Goal: Task Accomplishment & Management: Complete application form

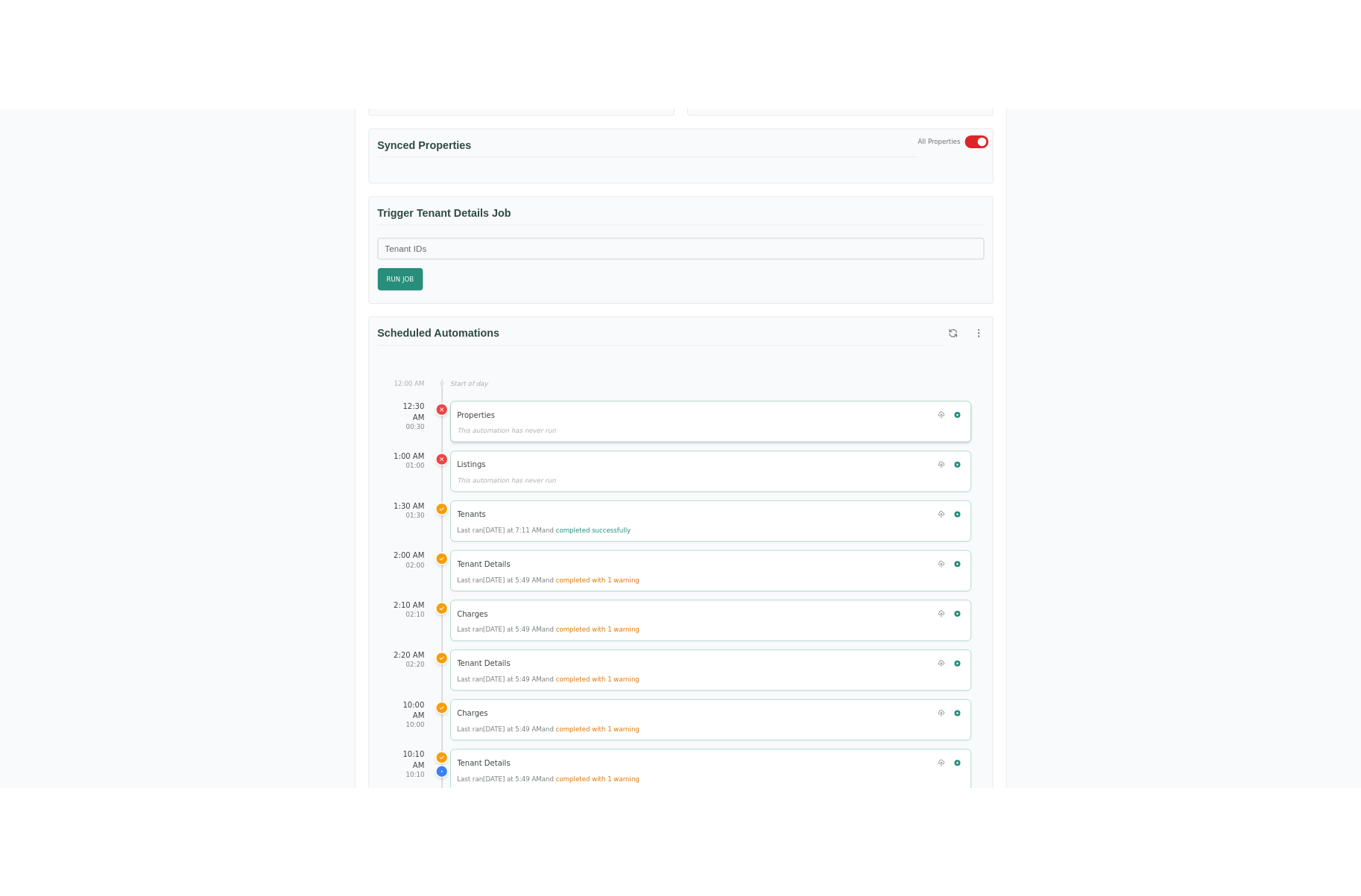
scroll to position [521, 0]
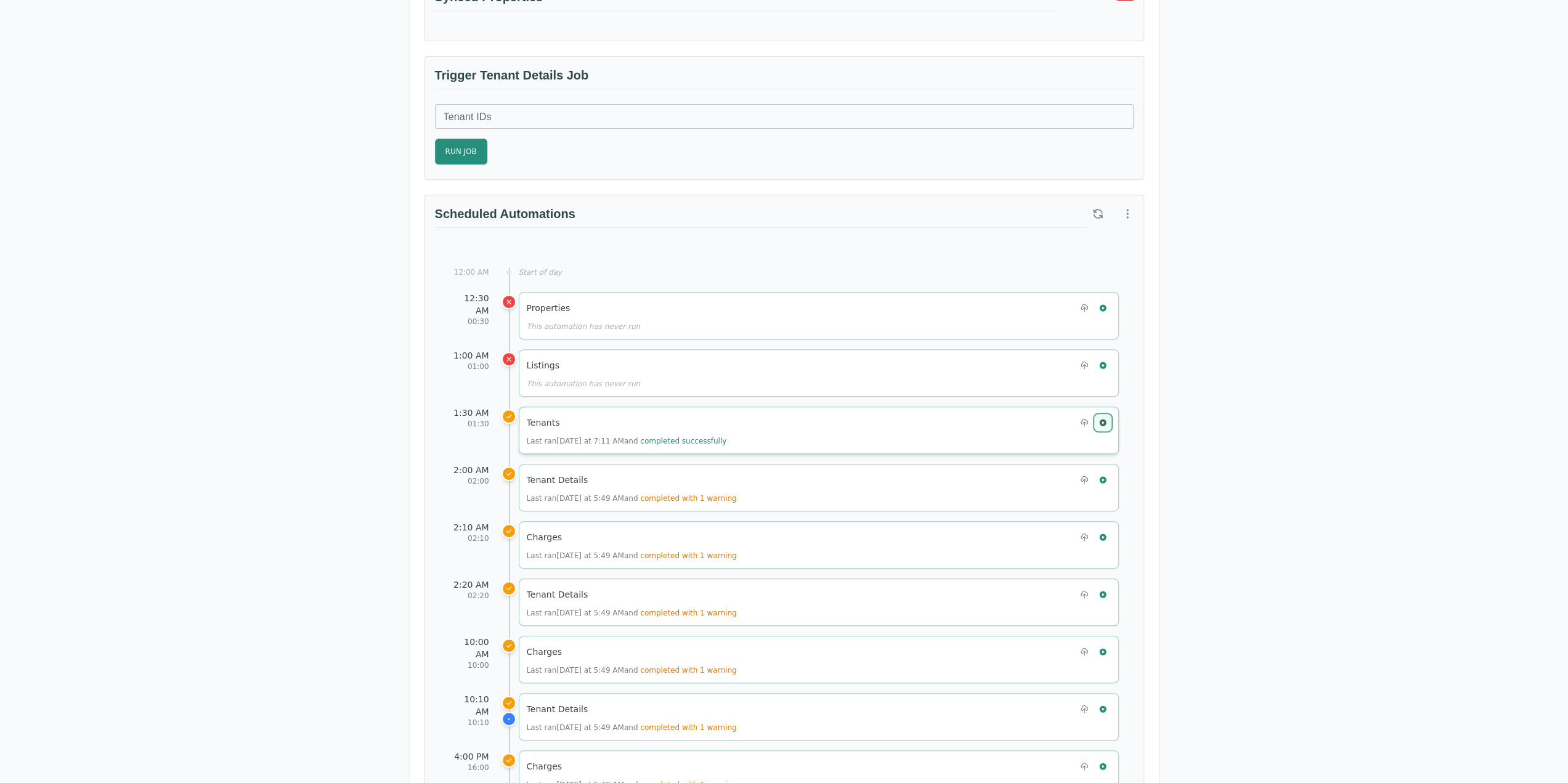
click at [1105, 421] on icon "button" at bounding box center [1102, 422] width 9 height 9
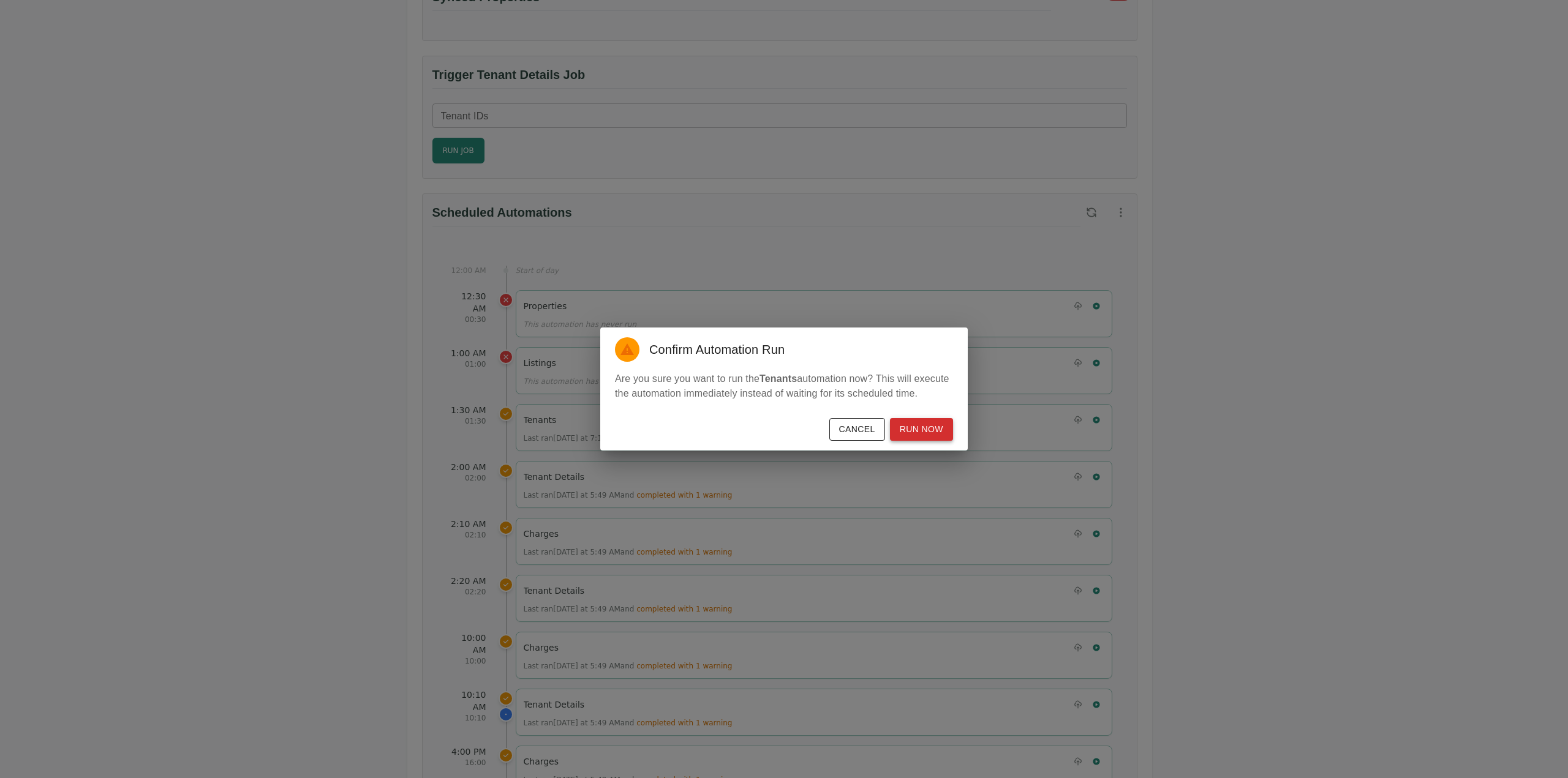
click at [926, 434] on button "Run Now" at bounding box center [921, 429] width 63 height 22
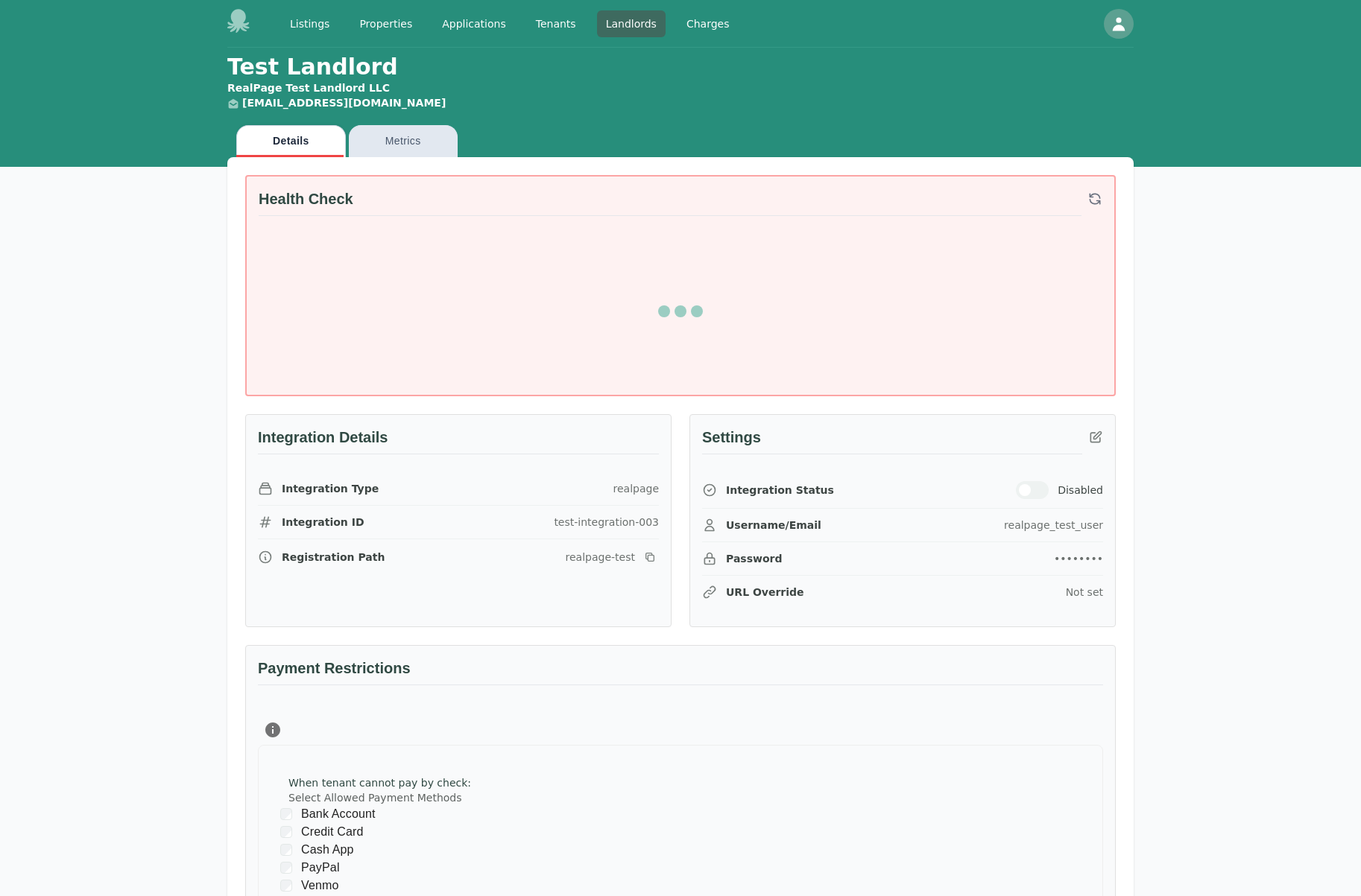
click at [1211, 779] on div "Test Landlord RealPage Test Landlord LLC landlord.realpage@occupi.app Details M…" at bounding box center [680, 641] width 1361 height 1188
click at [1101, 437] on icon "button" at bounding box center [1094, 436] width 15 height 15
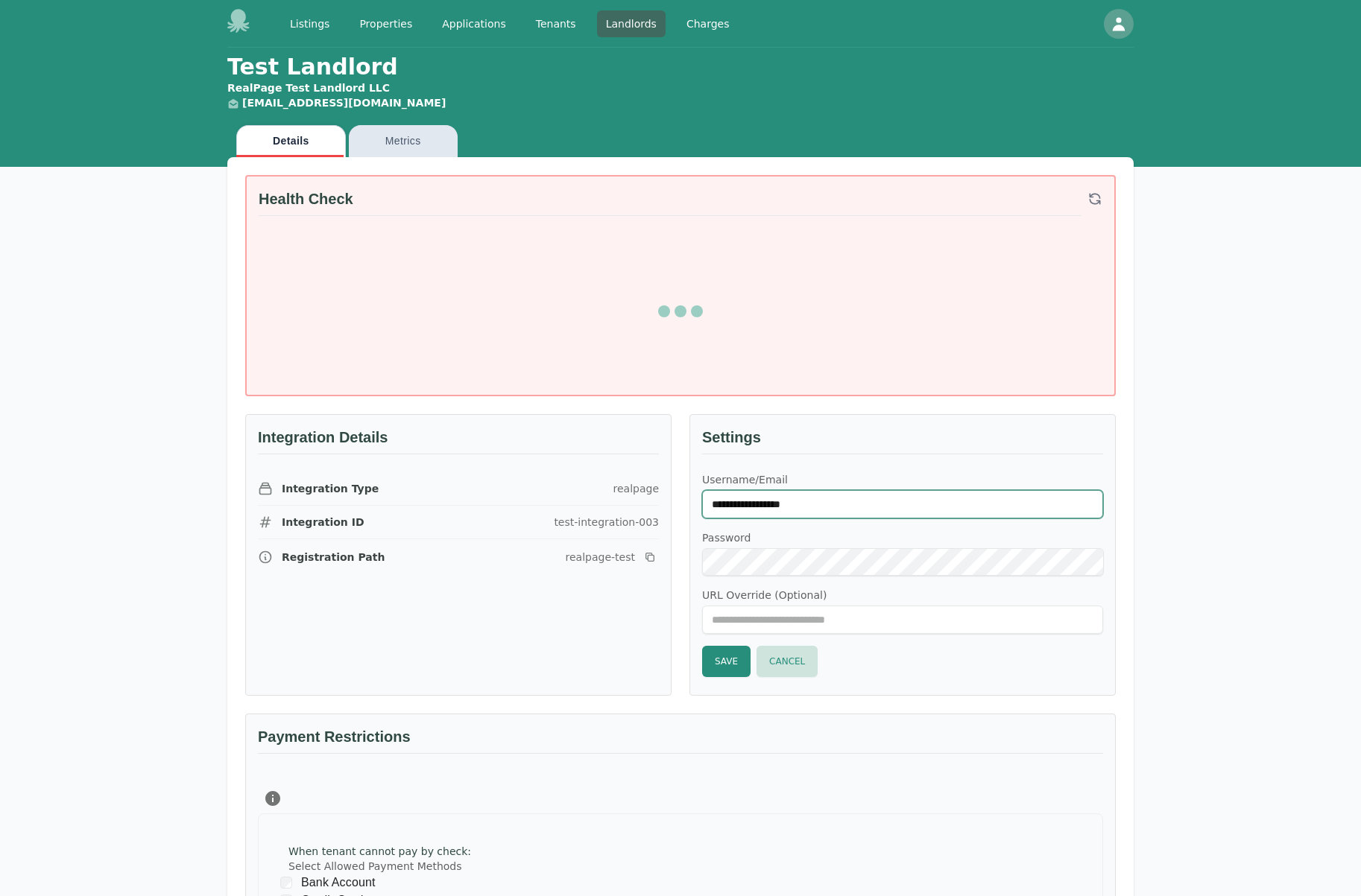
click at [872, 499] on input "**********" at bounding box center [902, 504] width 401 height 28
paste input "text"
type input "******"
click at [725, 653] on button "Save" at bounding box center [726, 662] width 49 height 31
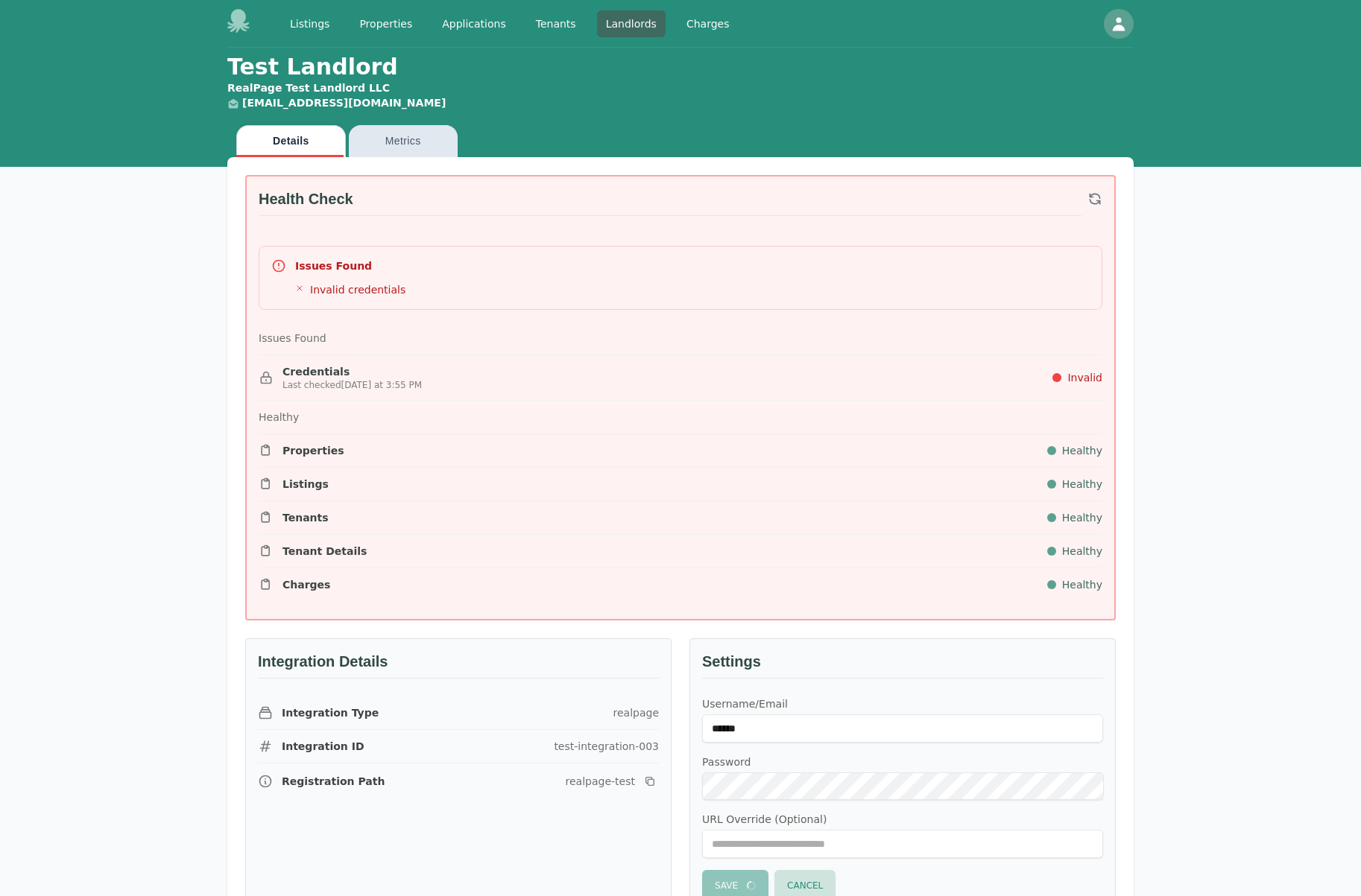
click at [1177, 818] on div "Test Landlord RealPage Test Landlord LLC landlord.realpage@occupi.app Details M…" at bounding box center [680, 788] width 1361 height 1481
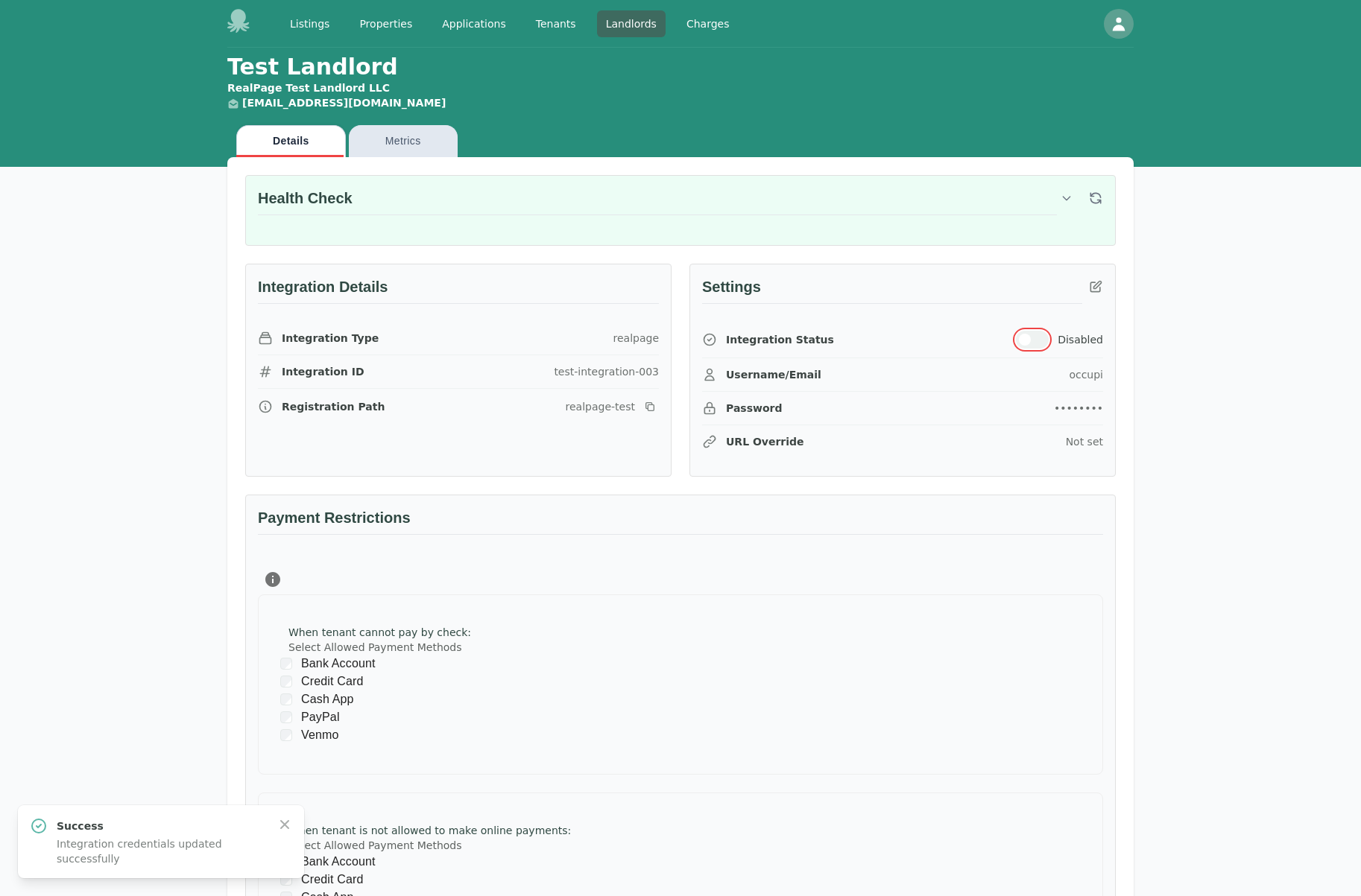
click at [1036, 344] on button "button" at bounding box center [1032, 340] width 33 height 18
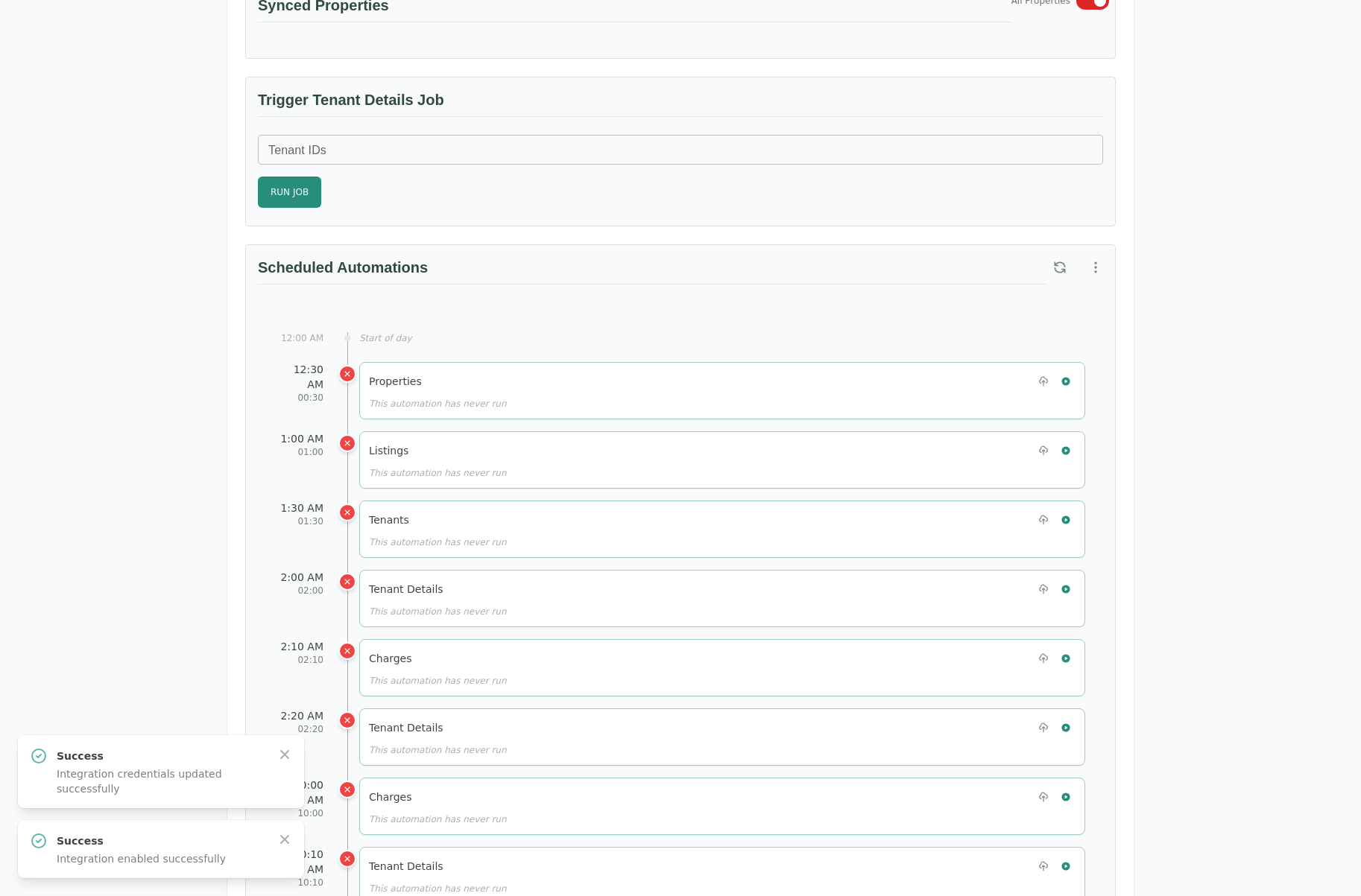
scroll to position [521, 0]
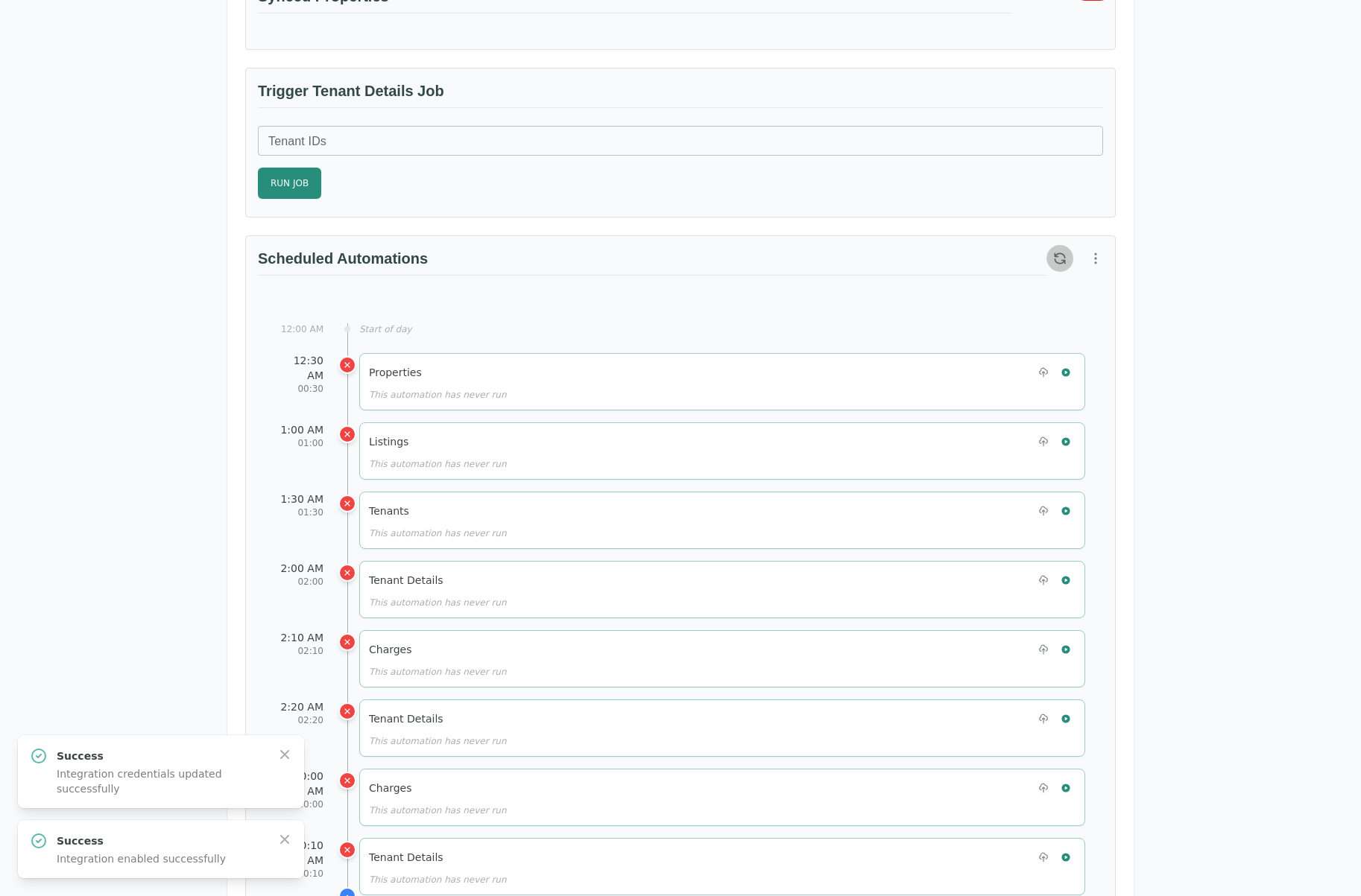
click at [1072, 254] on button "button" at bounding box center [1059, 258] width 26 height 26
click at [1072, 370] on button "button" at bounding box center [1066, 373] width 20 height 20
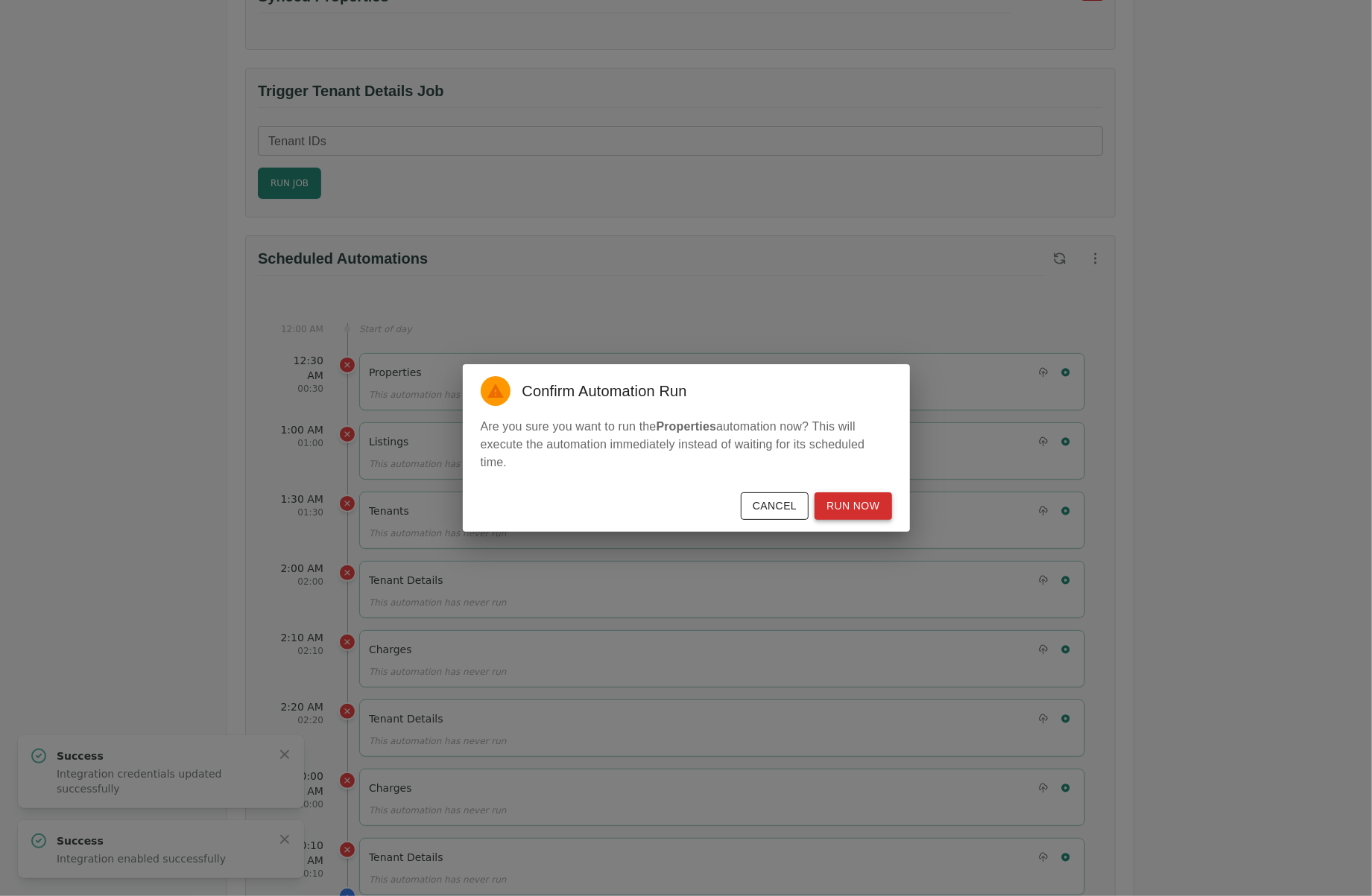
click at [872, 512] on button "Run Now" at bounding box center [852, 507] width 77 height 27
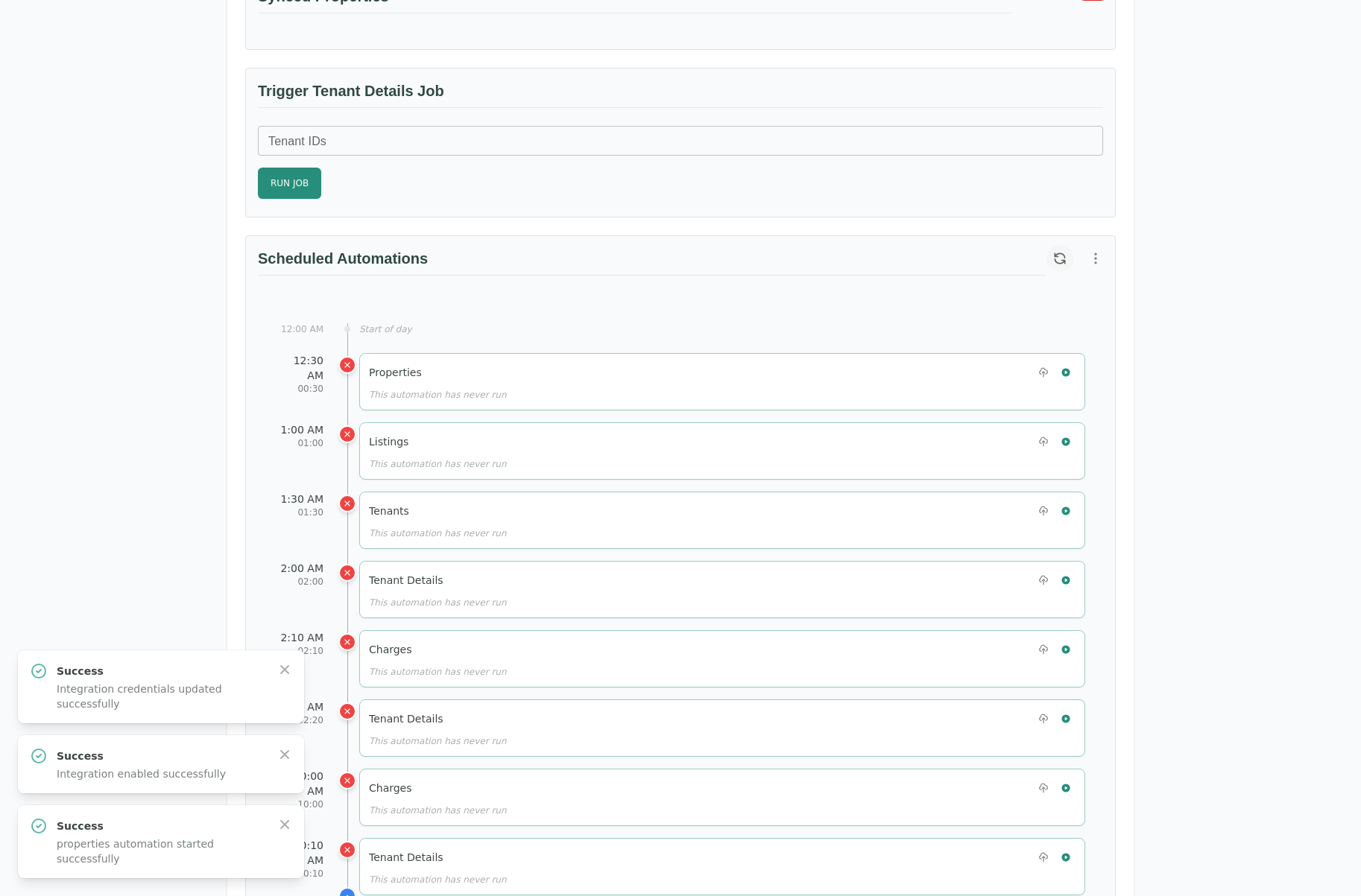
click at [1061, 255] on icon "button" at bounding box center [1059, 258] width 15 height 15
click at [1070, 440] on icon "button" at bounding box center [1065, 441] width 11 height 11
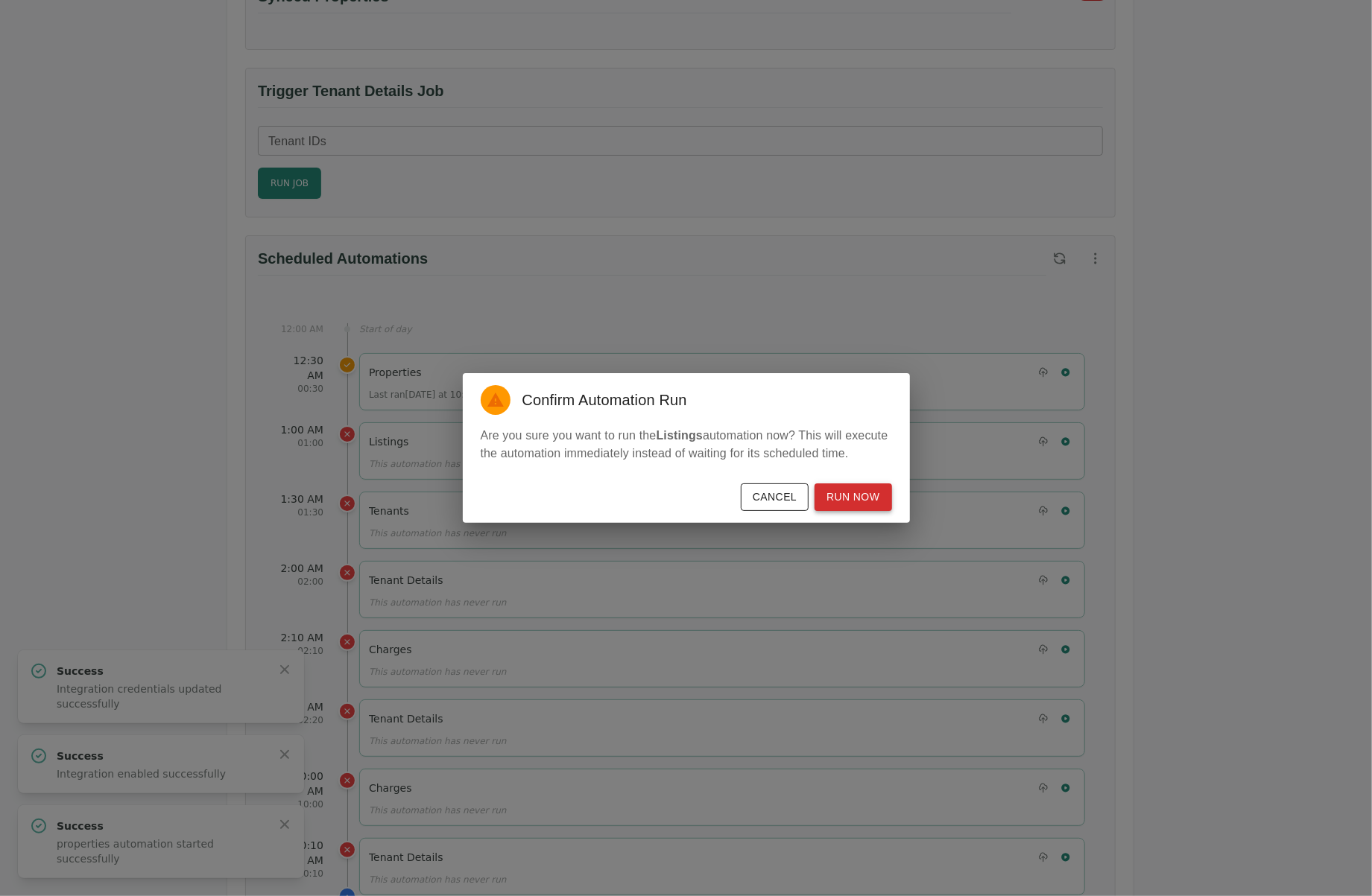
click at [872, 499] on button "Run Now" at bounding box center [852, 497] width 77 height 27
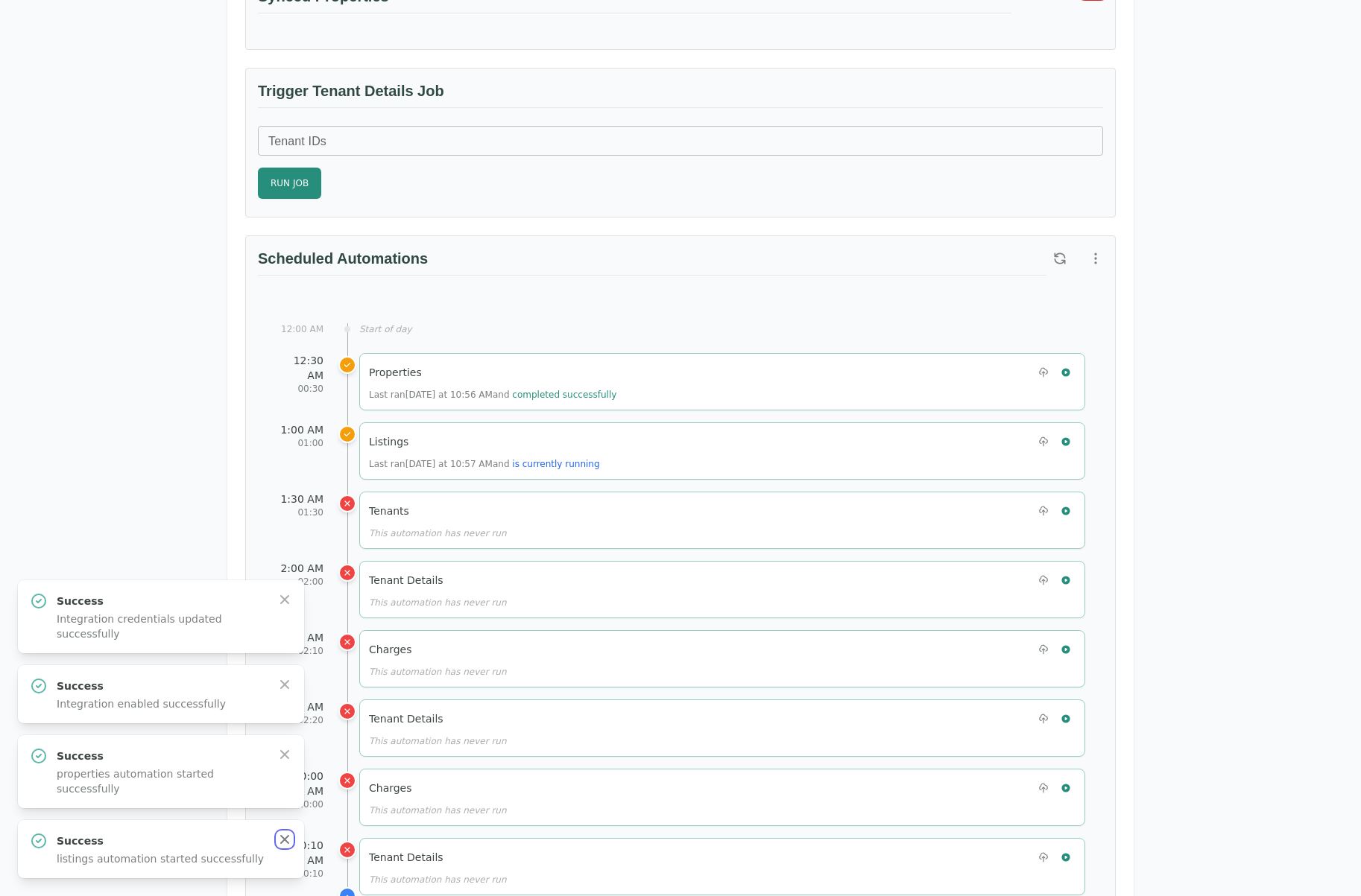
click at [282, 844] on icon "button" at bounding box center [284, 839] width 15 height 15
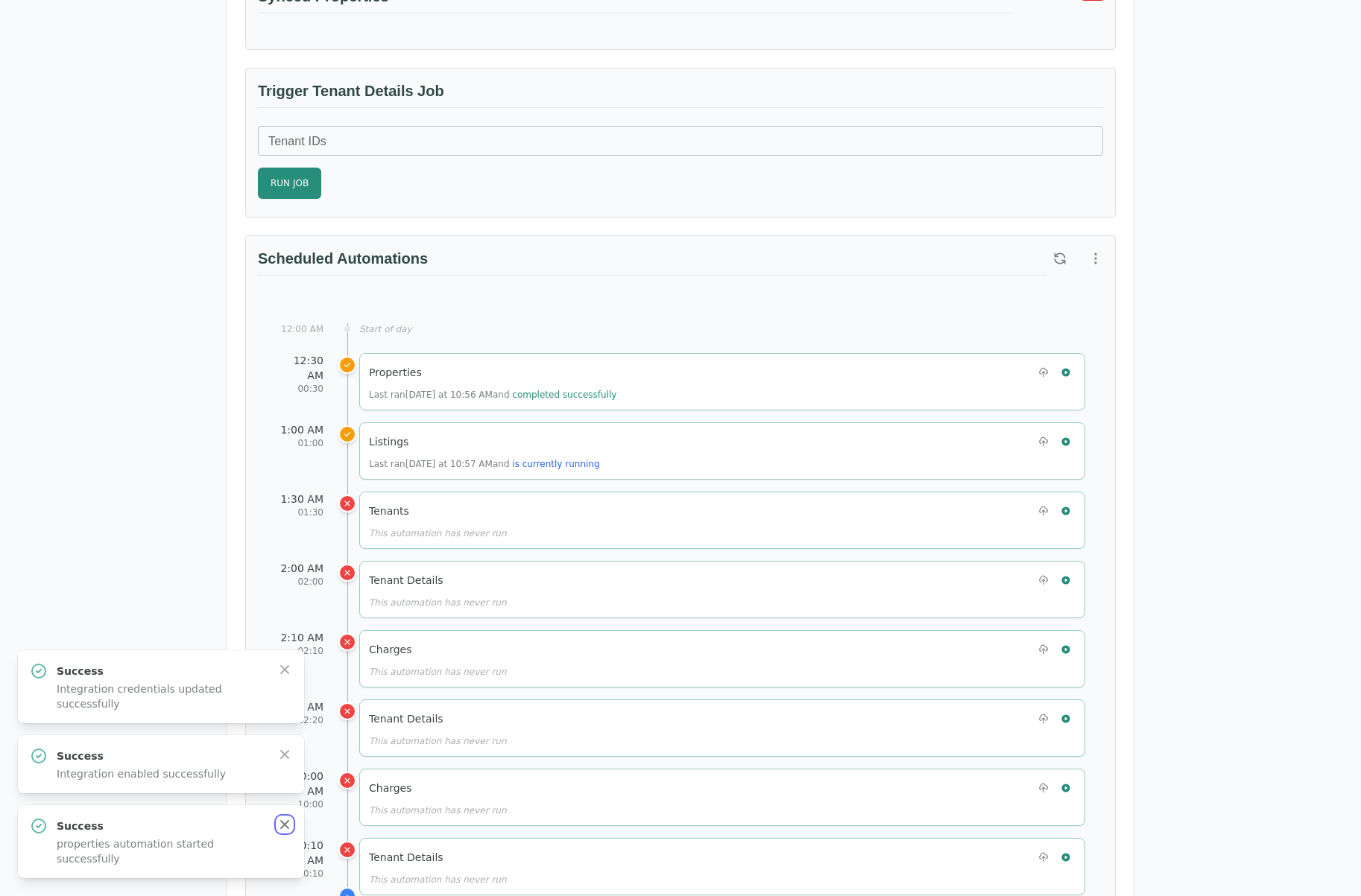
click at [283, 832] on icon "button" at bounding box center [284, 824] width 15 height 15
click at [283, 838] on icon "button" at bounding box center [284, 839] width 9 height 9
click at [283, 822] on icon "button" at bounding box center [284, 824] width 15 height 15
click at [1059, 252] on icon "button" at bounding box center [1059, 258] width 15 height 15
click at [1068, 507] on icon "button" at bounding box center [1065, 510] width 8 height 8
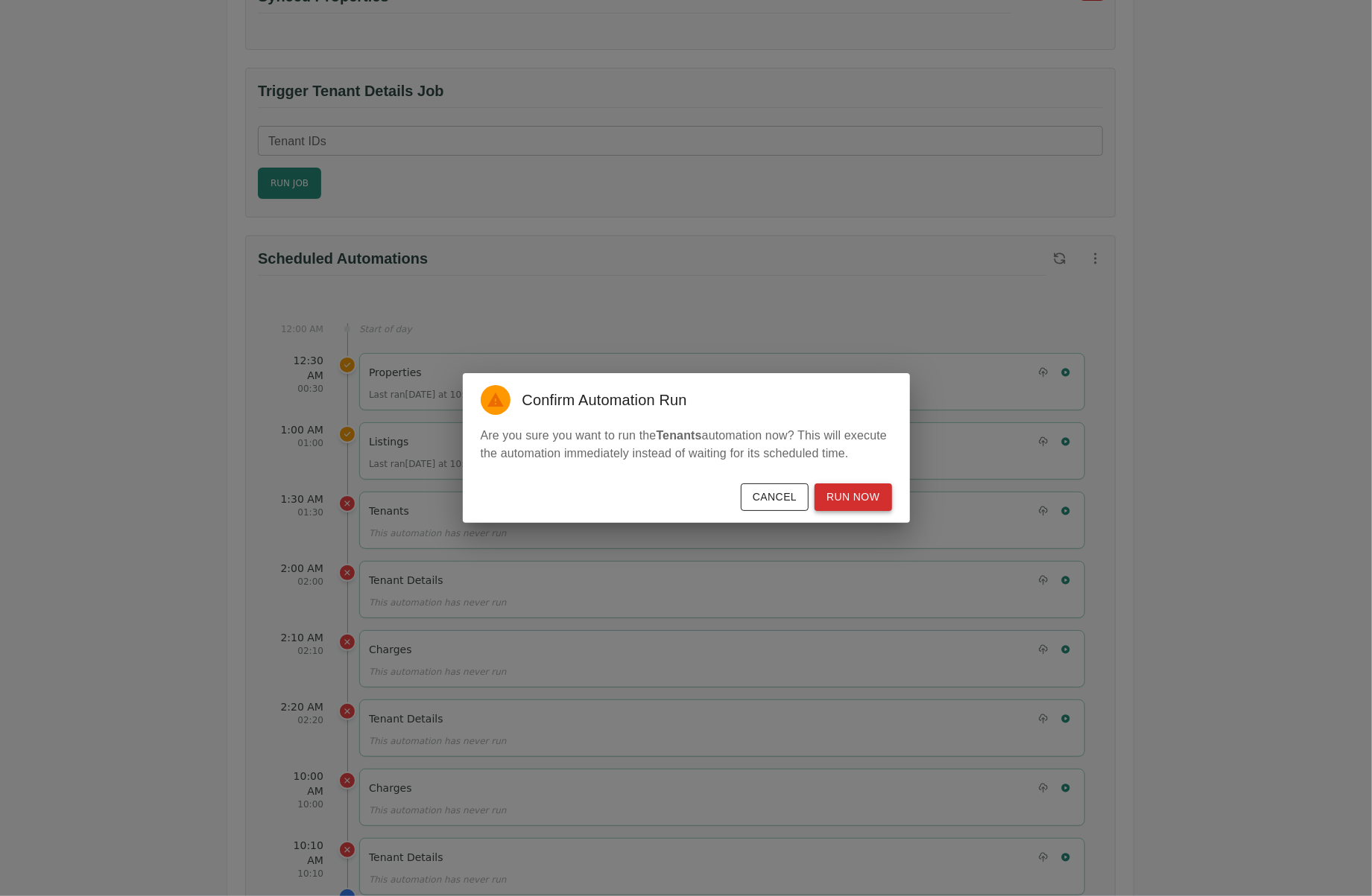
click at [861, 484] on button "Run Now" at bounding box center [852, 497] width 77 height 27
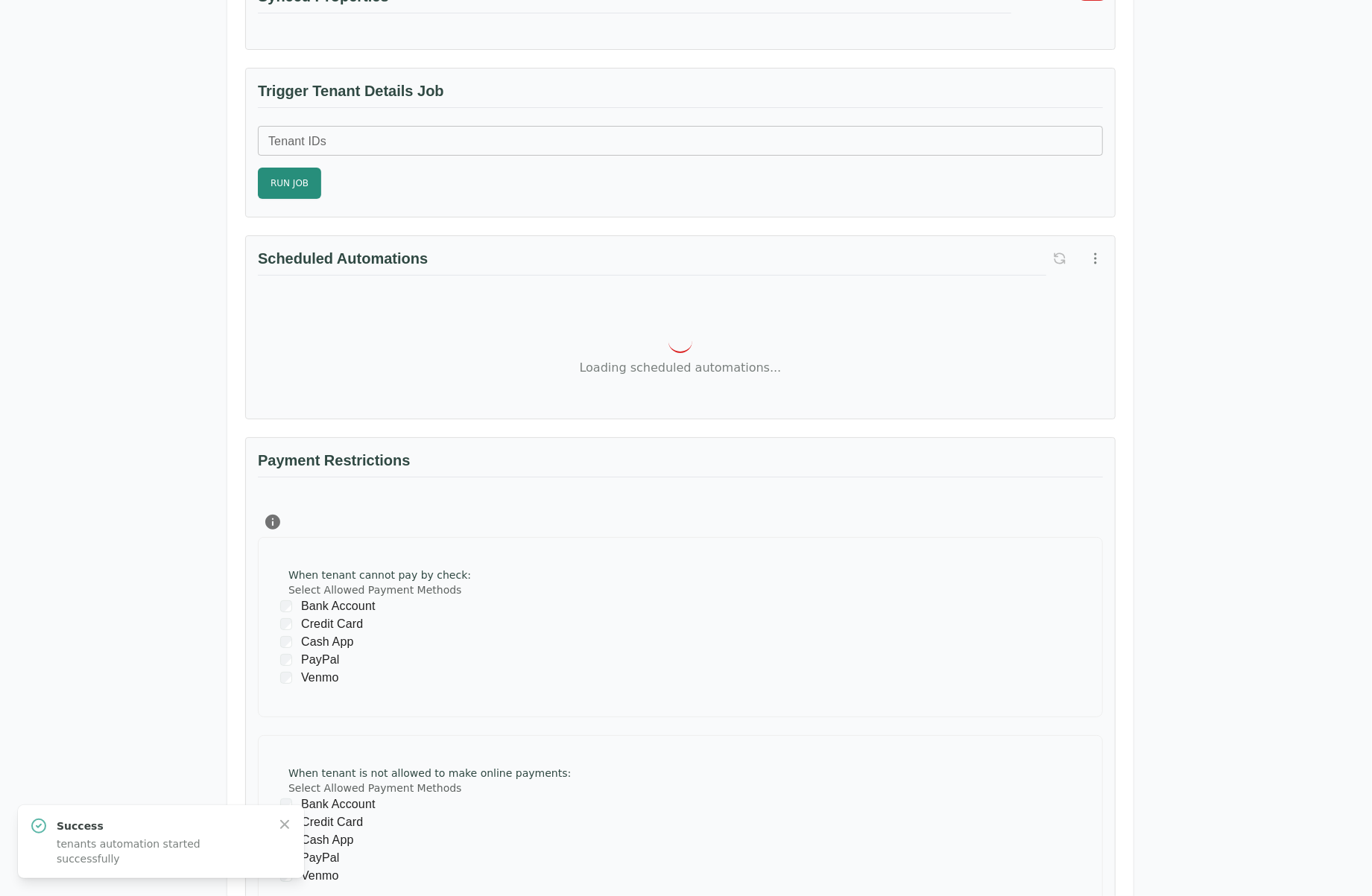
click at [860, 503] on div "Cancel Run Now" at bounding box center [686, 500] width 447 height 46
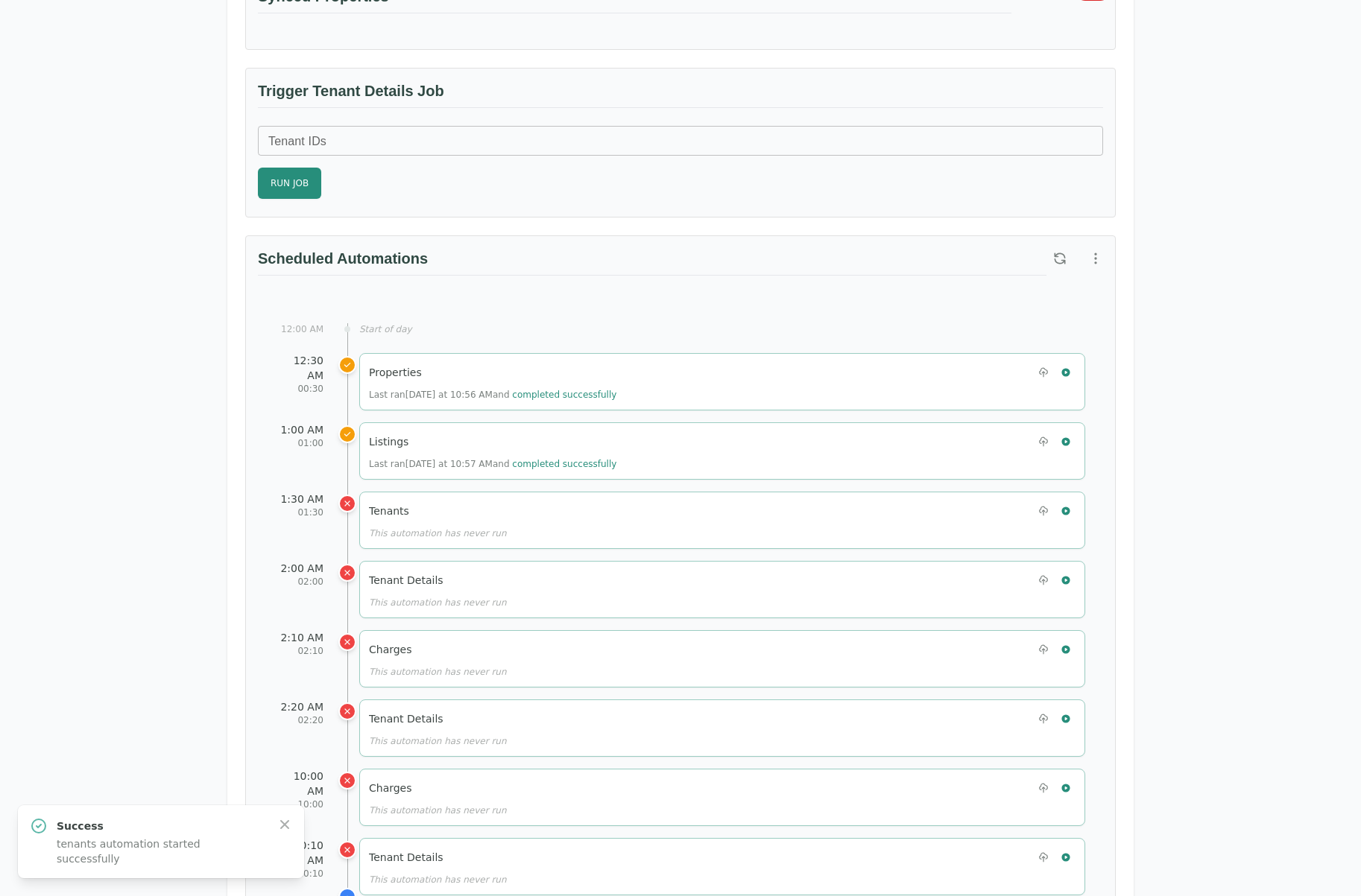
click at [1260, 152] on div "Test Landlord RealPage Test Landlord LLC landlord.realpage@occupi.app Details M…" at bounding box center [680, 687] width 1361 height 2321
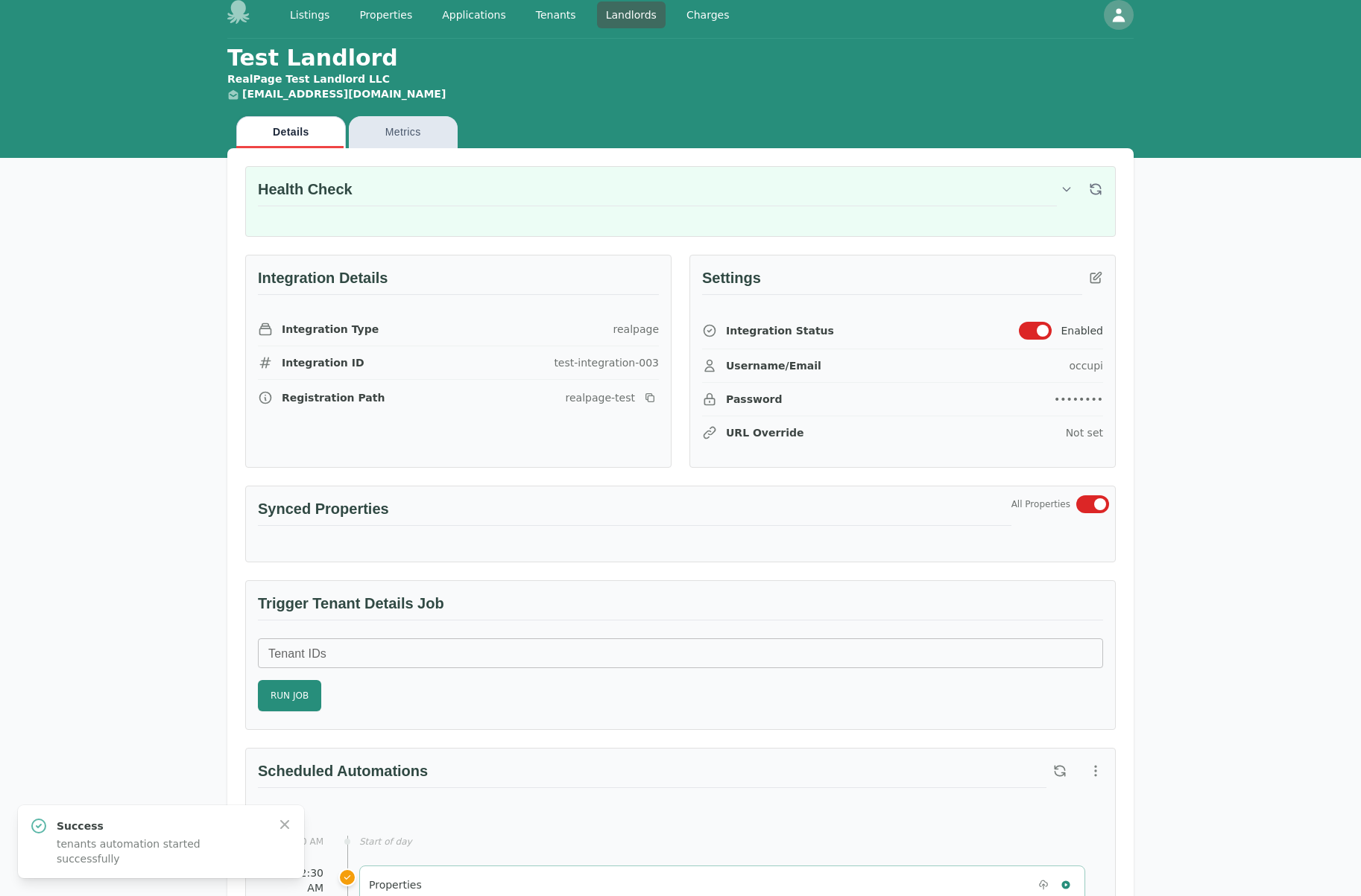
scroll to position [0, 0]
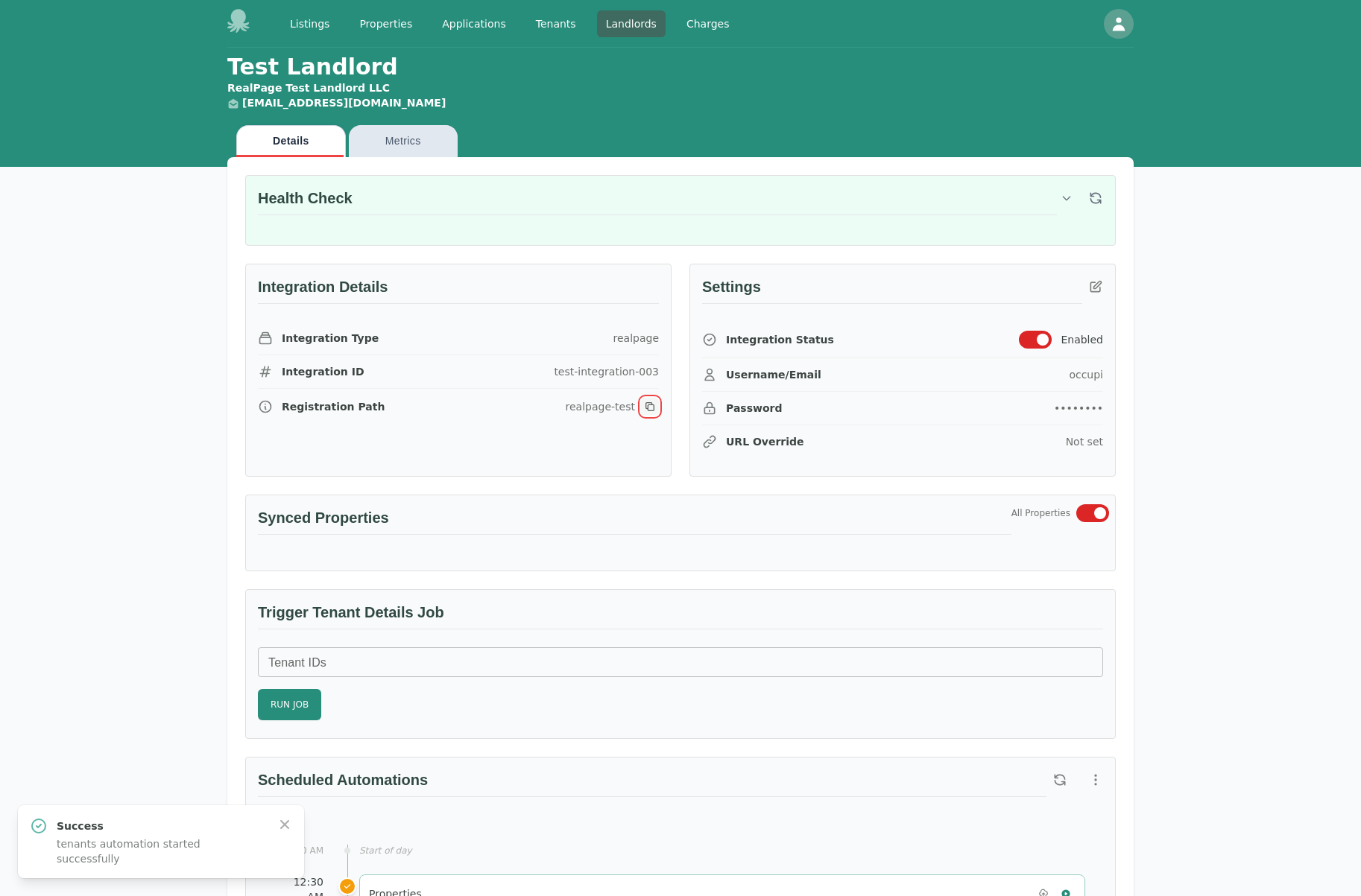
click at [648, 401] on icon "button" at bounding box center [649, 407] width 12 height 12
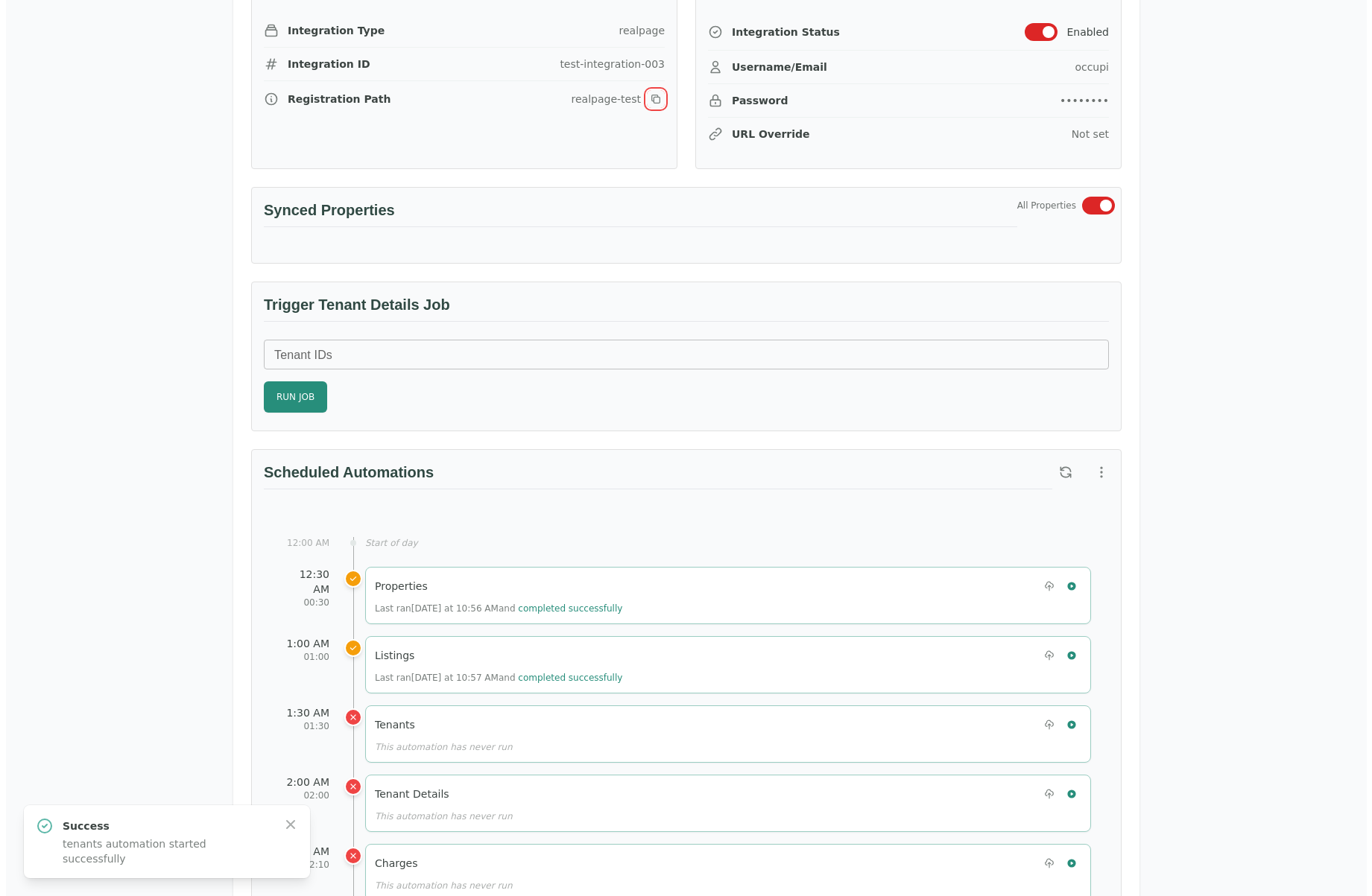
scroll to position [671, 0]
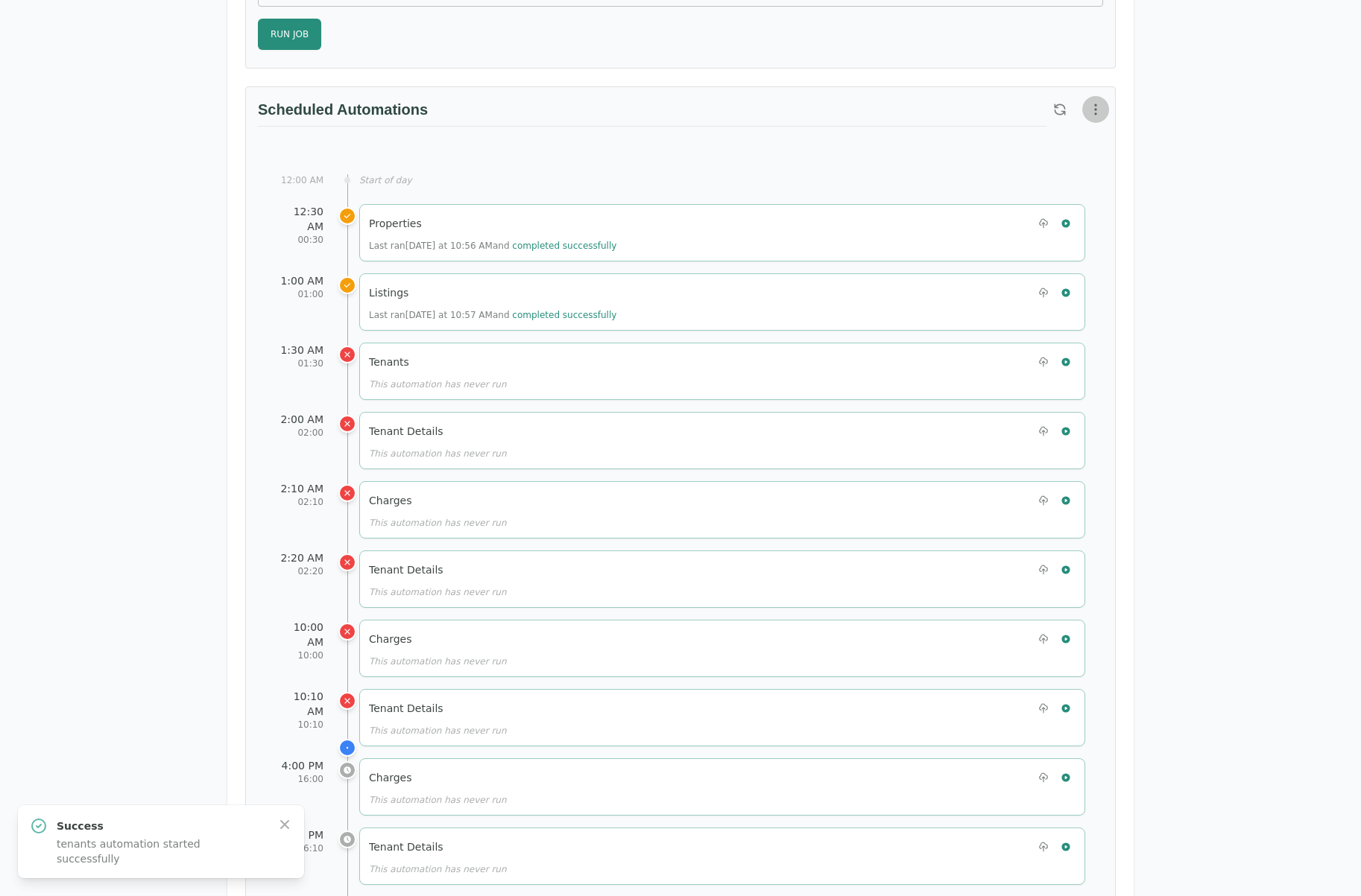
click at [1095, 110] on icon "button" at bounding box center [1094, 109] width 15 height 15
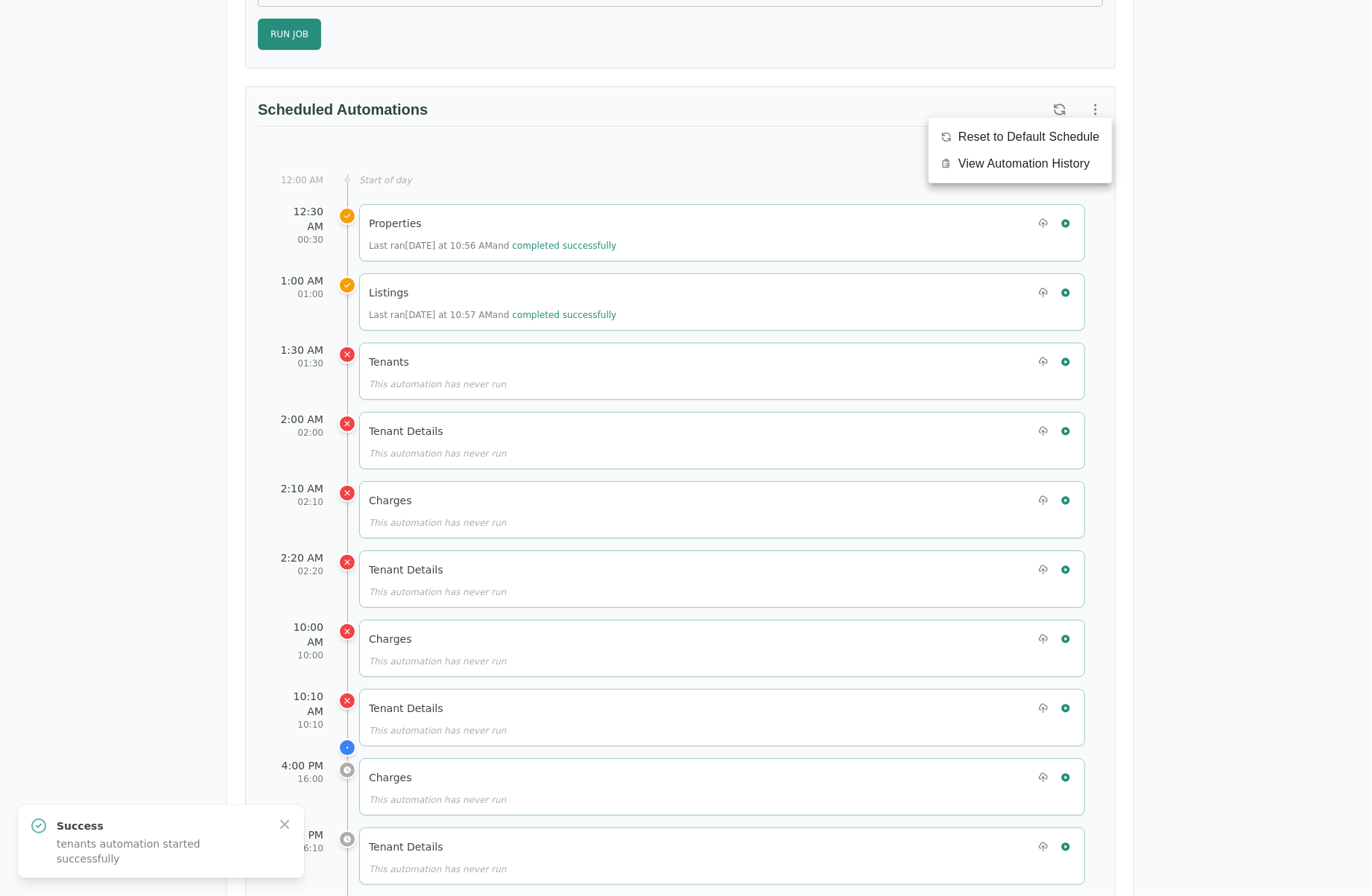
click at [1002, 173] on li "View Automation History" at bounding box center [1020, 163] width 184 height 26
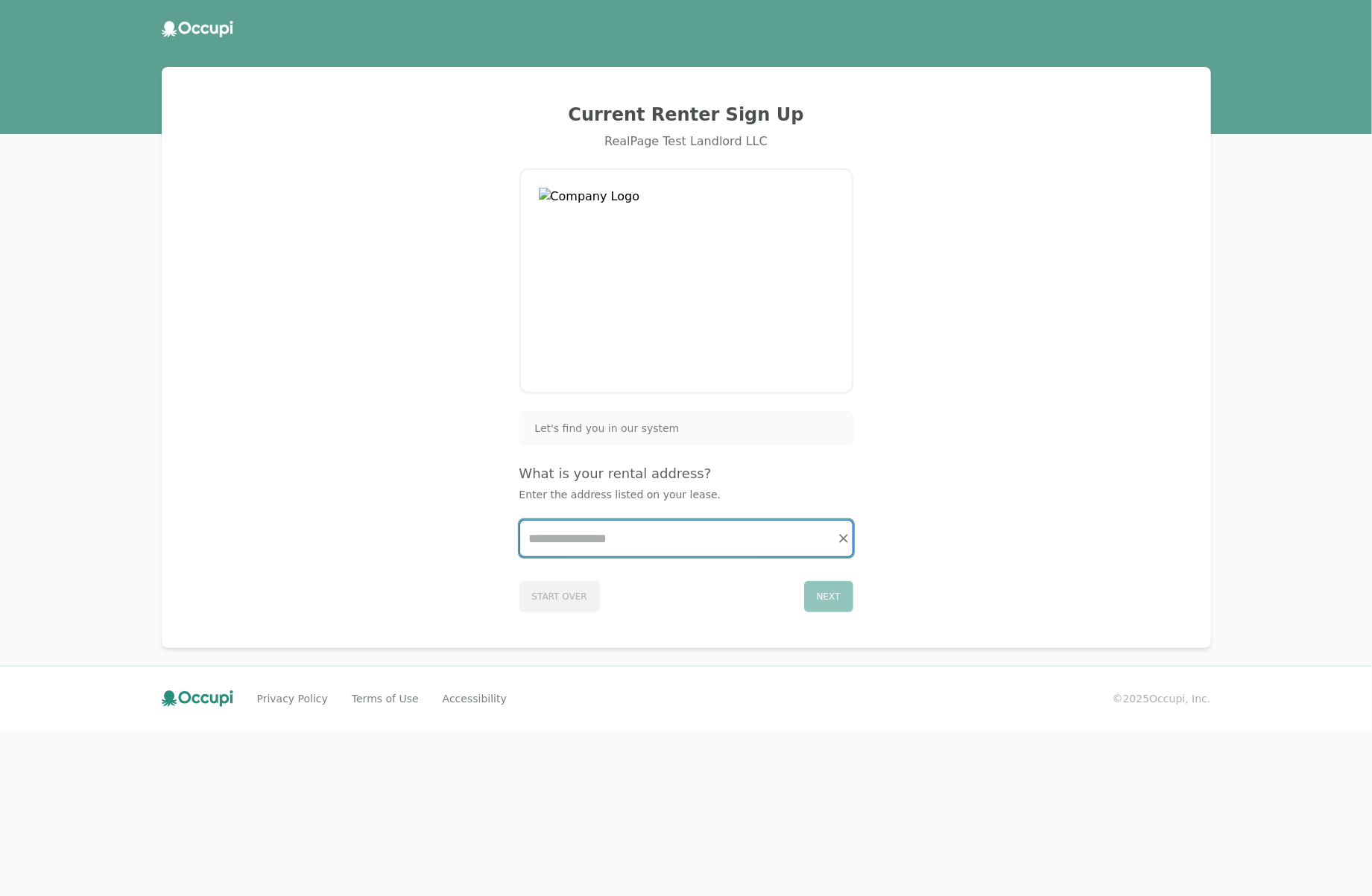
click at [612, 540] on input "Start typing..." at bounding box center [686, 539] width 332 height 36
paste input "***"
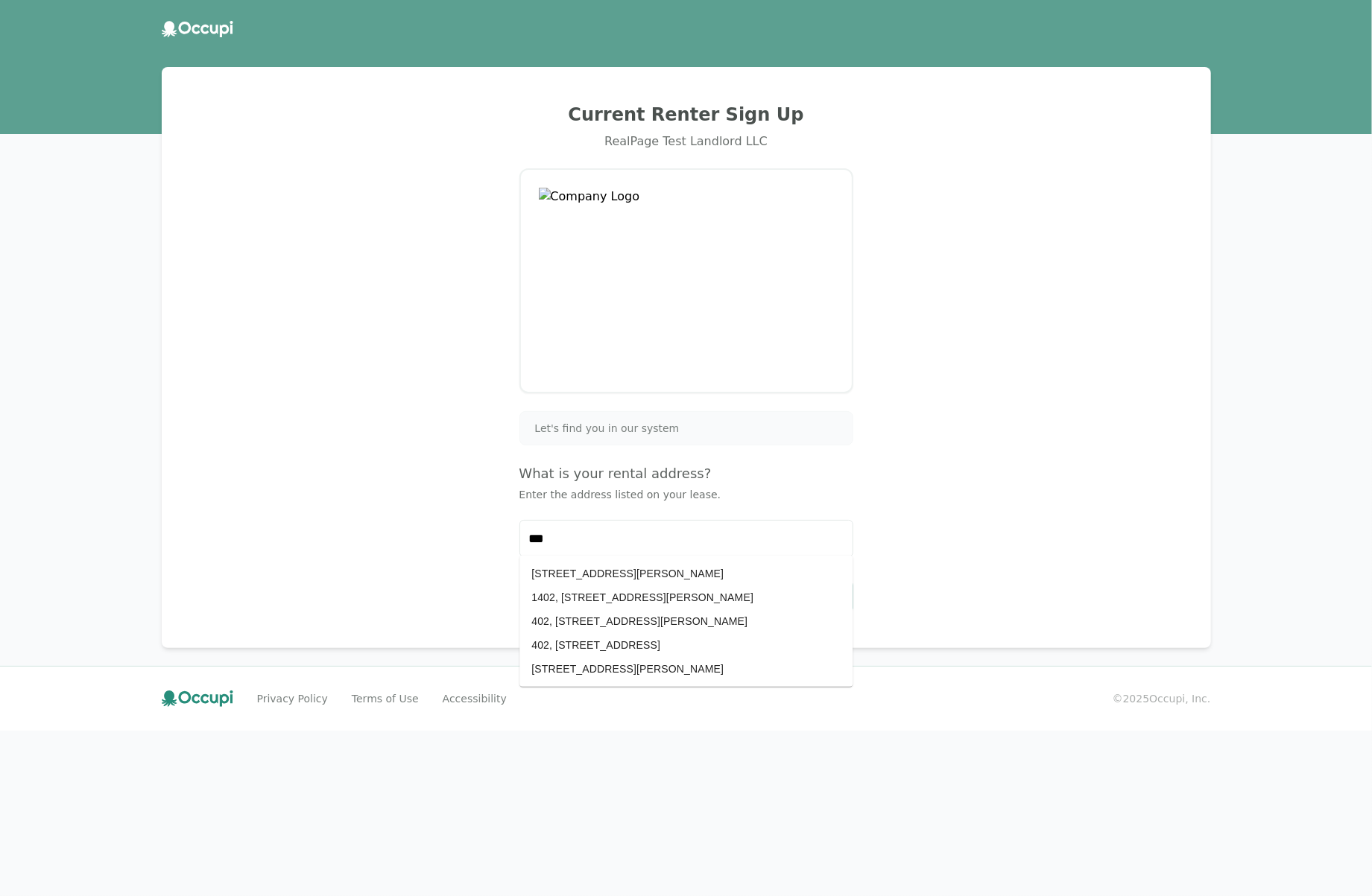
click at [1069, 539] on div "Current Renter Sign Up RealPage Test Landlord LLC Let's find you in our system …" at bounding box center [686, 357] width 1014 height 545
click at [604, 576] on li "402, 135 Brockford Road #402, Heflin, AL 36264" at bounding box center [686, 574] width 333 height 23
type input "**********"
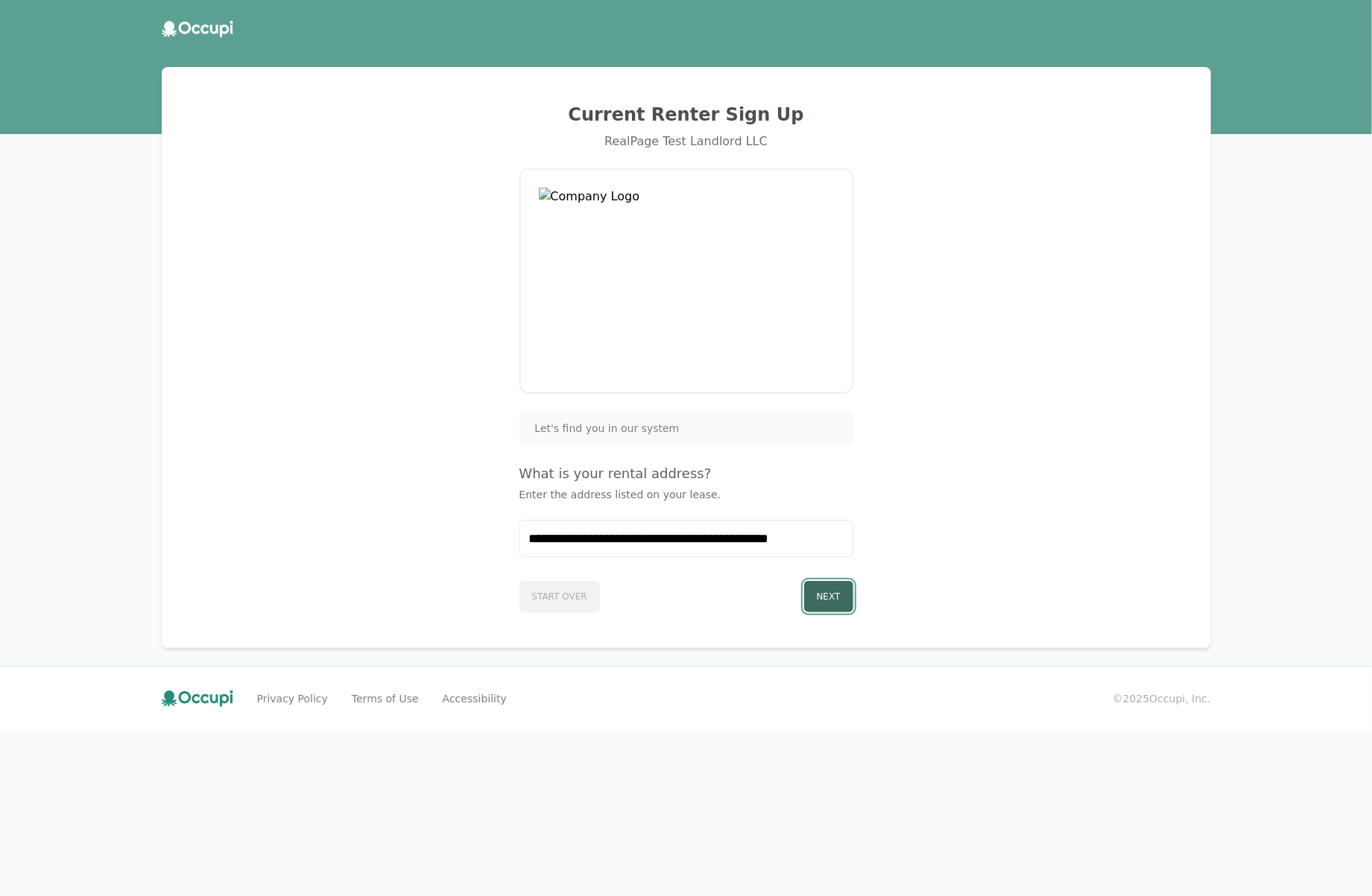
click at [810, 599] on button "Next" at bounding box center [829, 596] width 49 height 31
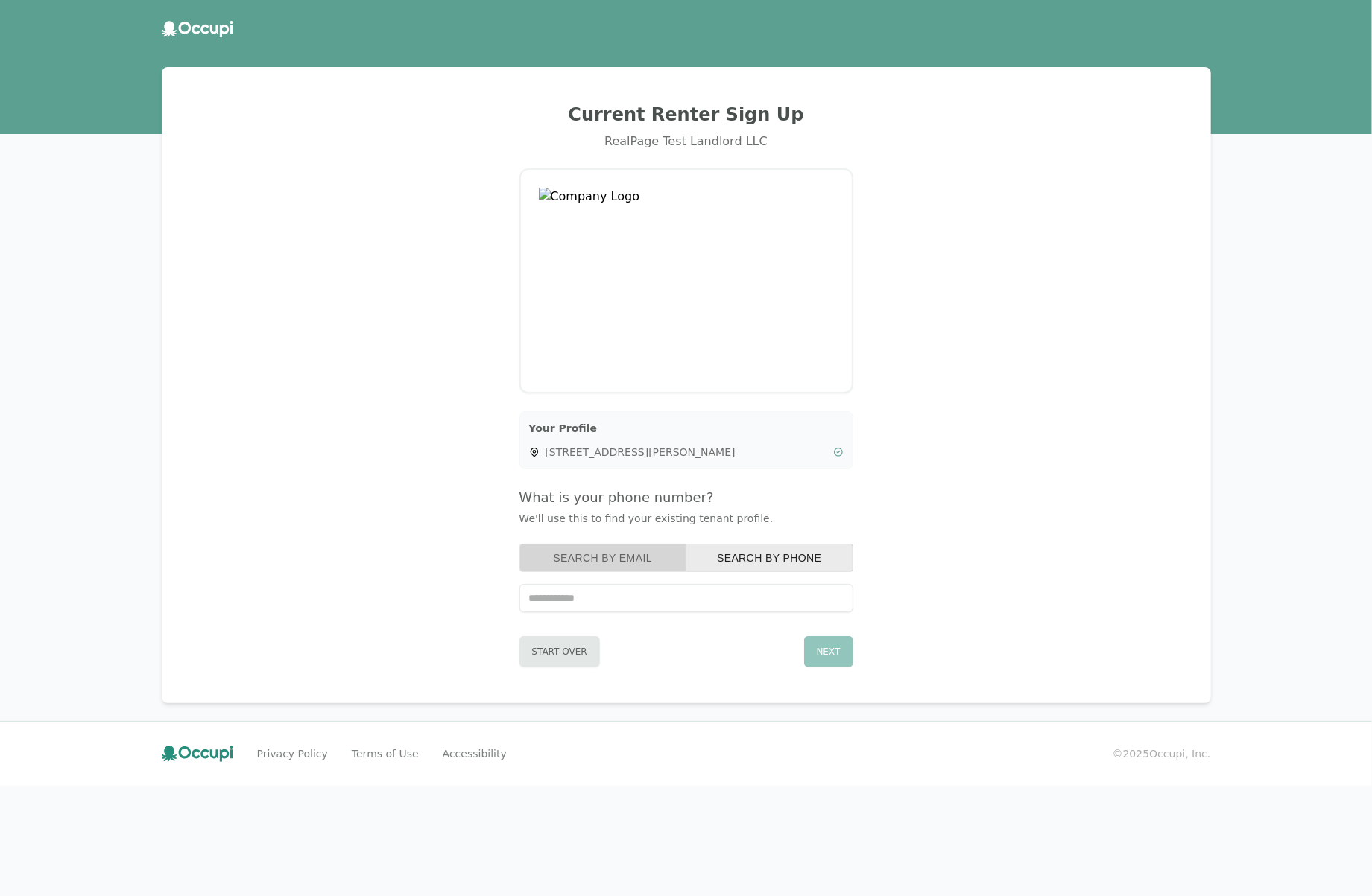
click at [621, 565] on button "Search by Email" at bounding box center [603, 557] width 168 height 28
click at [770, 567] on button "Search by Phone" at bounding box center [769, 557] width 168 height 28
paste input "**********"
type input "**********"
click at [844, 652] on button "Next" at bounding box center [829, 652] width 49 height 31
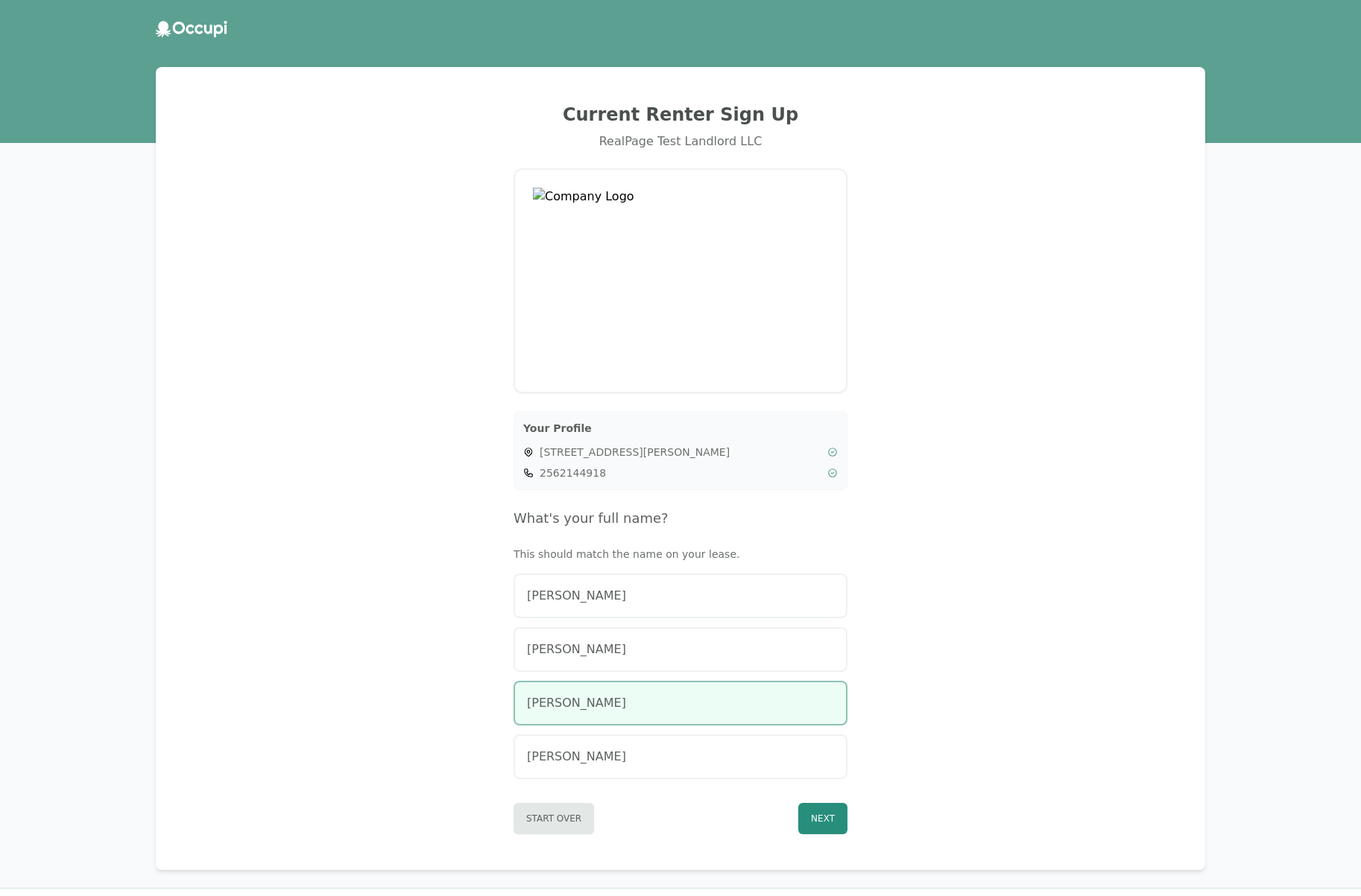
click at [781, 704] on div "Amy Cooley" at bounding box center [680, 703] width 307 height 18
click at [835, 819] on button "Next" at bounding box center [822, 819] width 49 height 31
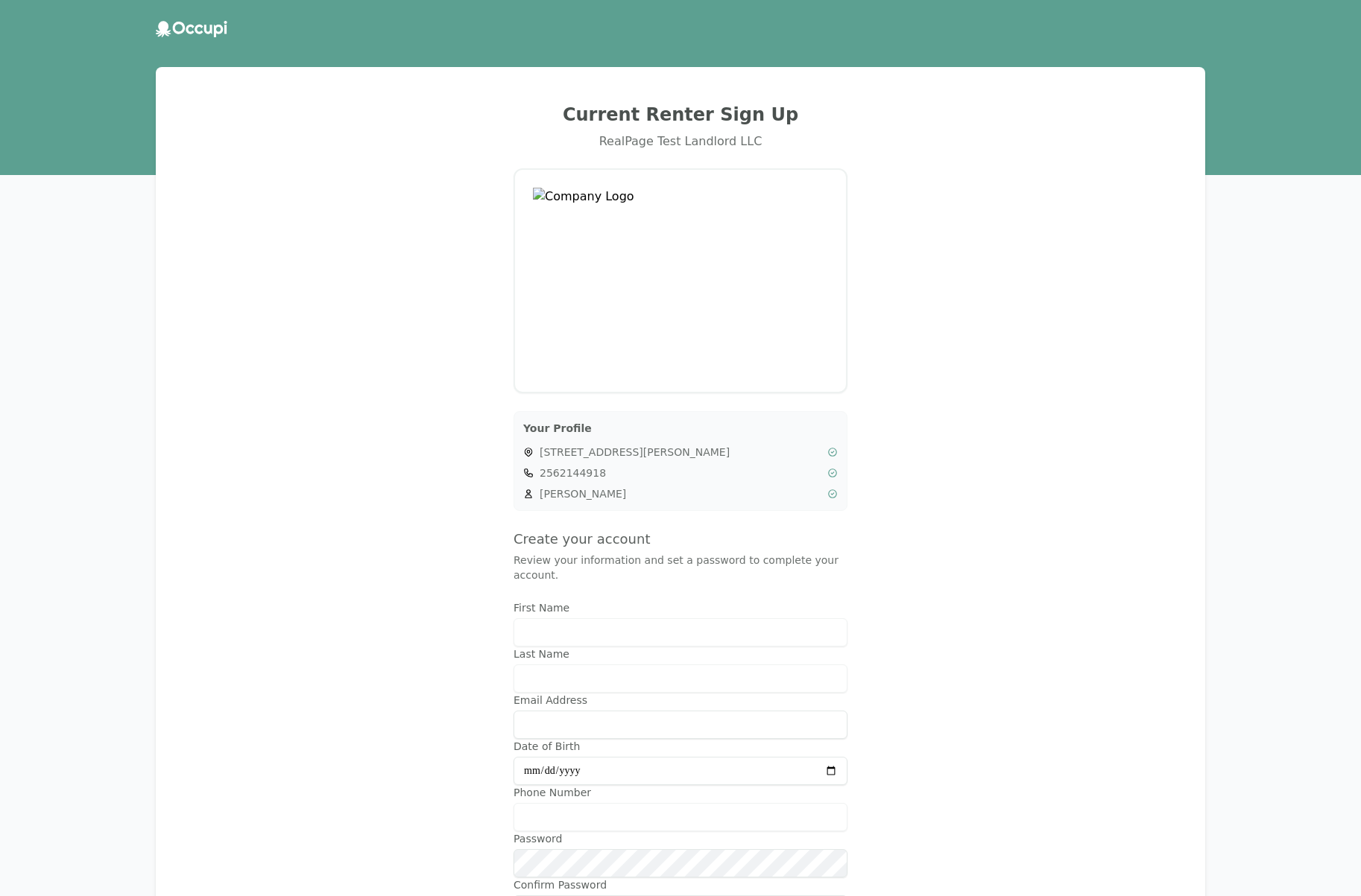
type input "***"
type input "******"
type input "**********"
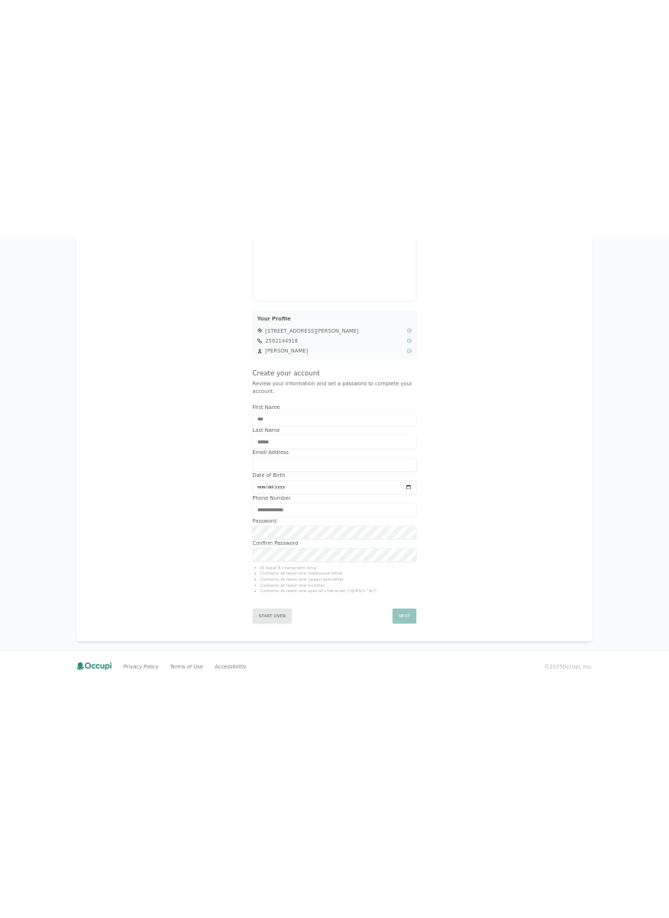
scroll to position [274, 0]
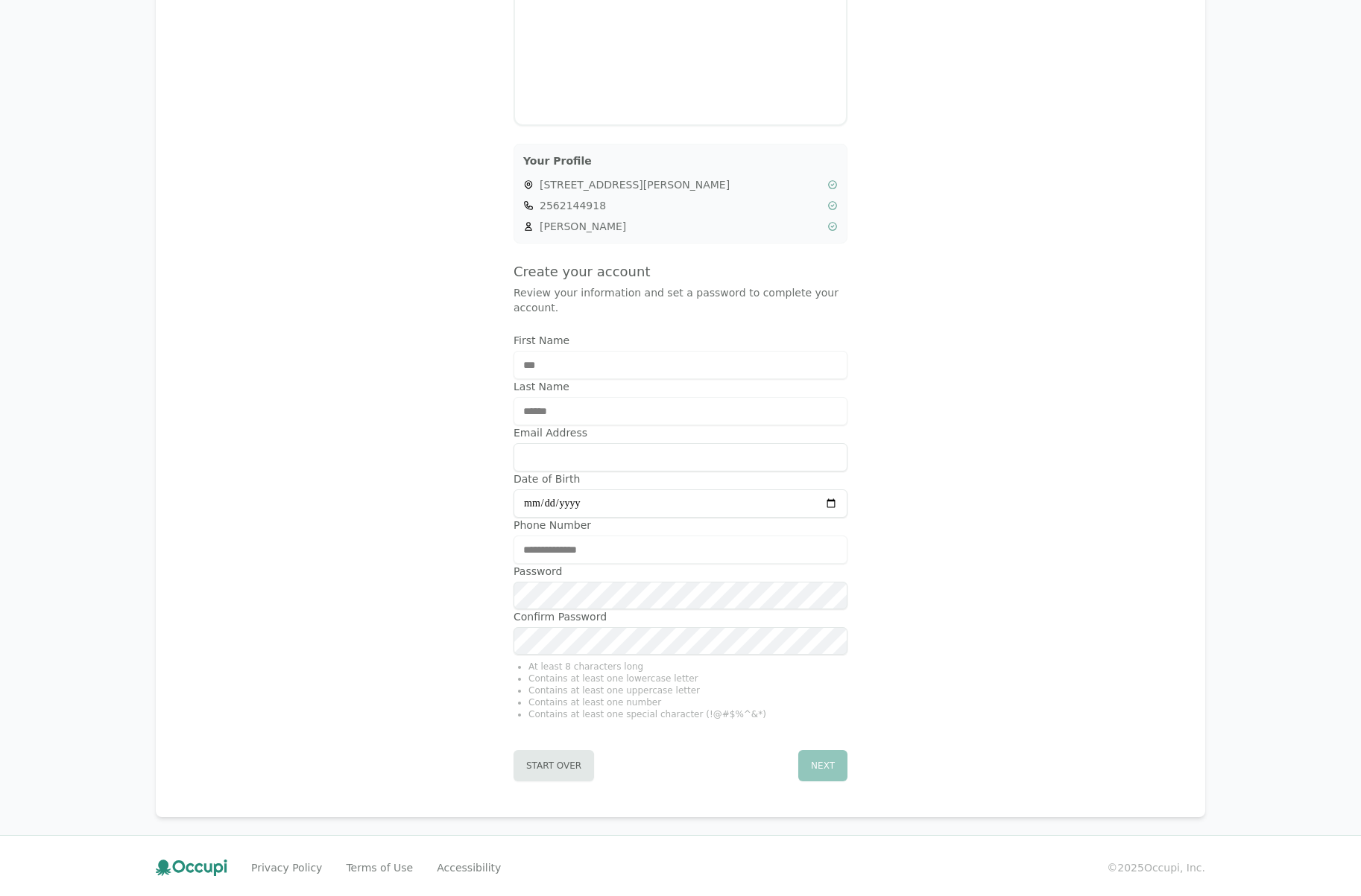
type input "**********"
click at [701, 438] on div "Email Address" at bounding box center [680, 448] width 334 height 46
click at [702, 445] on input "Email Address" at bounding box center [680, 457] width 334 height 28
type input "**********"
click at [634, 584] on div "Password" at bounding box center [680, 587] width 334 height 46
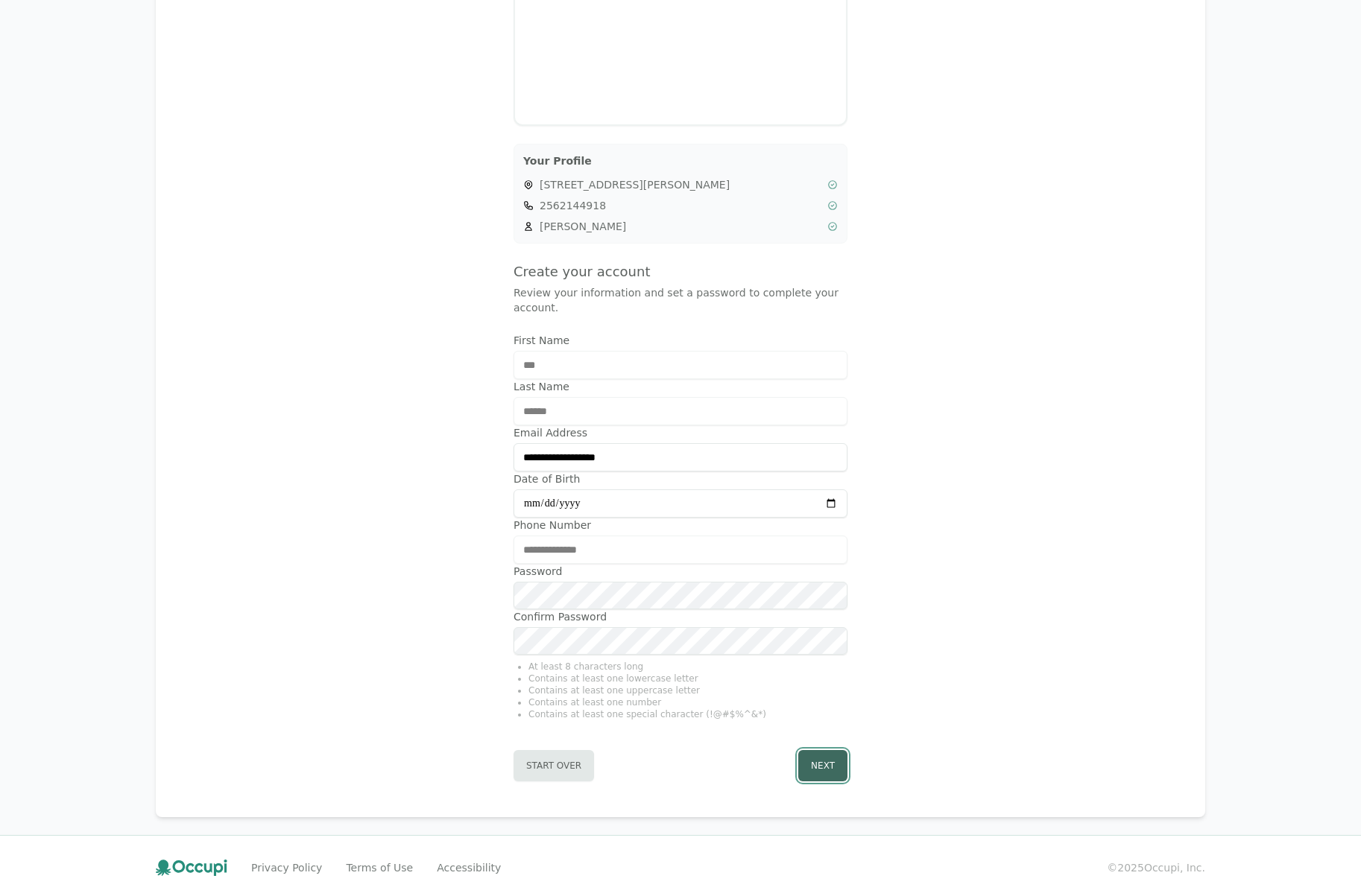
click at [806, 759] on button "Next" at bounding box center [822, 766] width 49 height 31
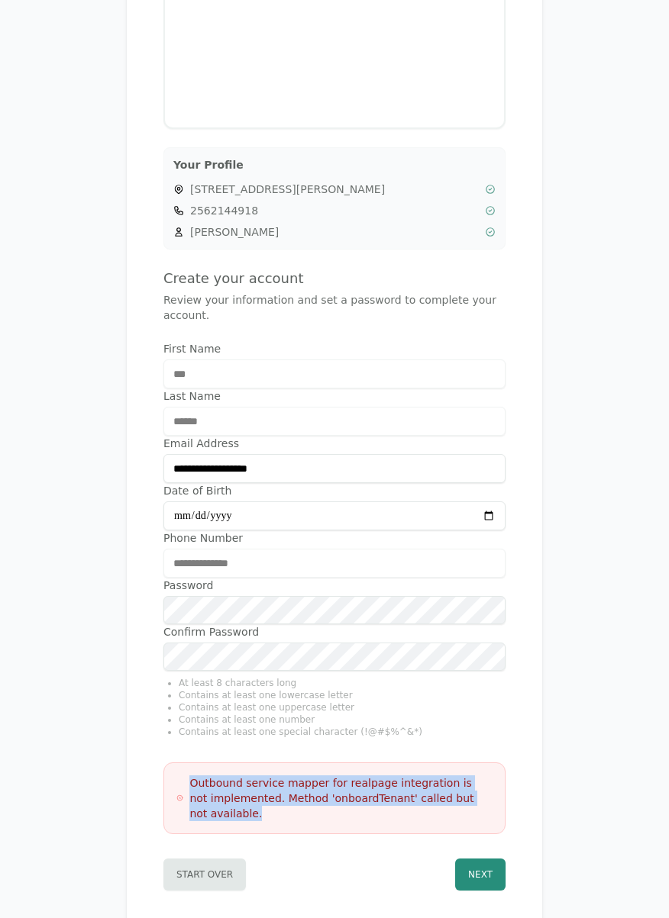
drag, startPoint x: 249, startPoint y: 814, endPoint x: 185, endPoint y: 777, distance: 73.8
click at [185, 777] on div "Outbound service mapper for realpage integration is not implemented. Method 'on…" at bounding box center [334, 799] width 316 height 46
copy h3 "Outbound service mapper for realpage integration is not implemented. Method 'on…"
click at [478, 874] on button "Next" at bounding box center [480, 875] width 50 height 32
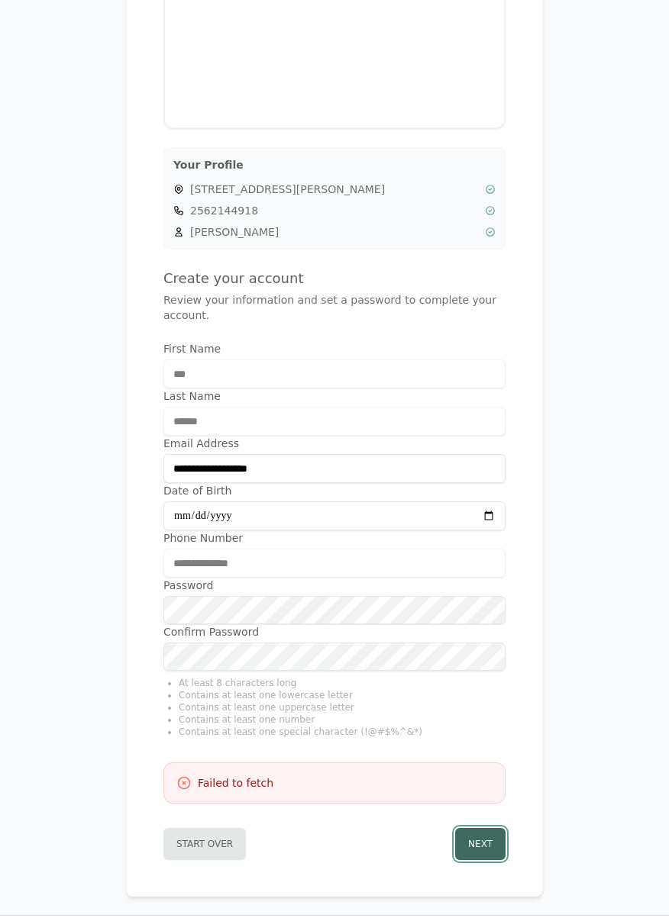
click at [479, 837] on button "Next" at bounding box center [480, 844] width 50 height 32
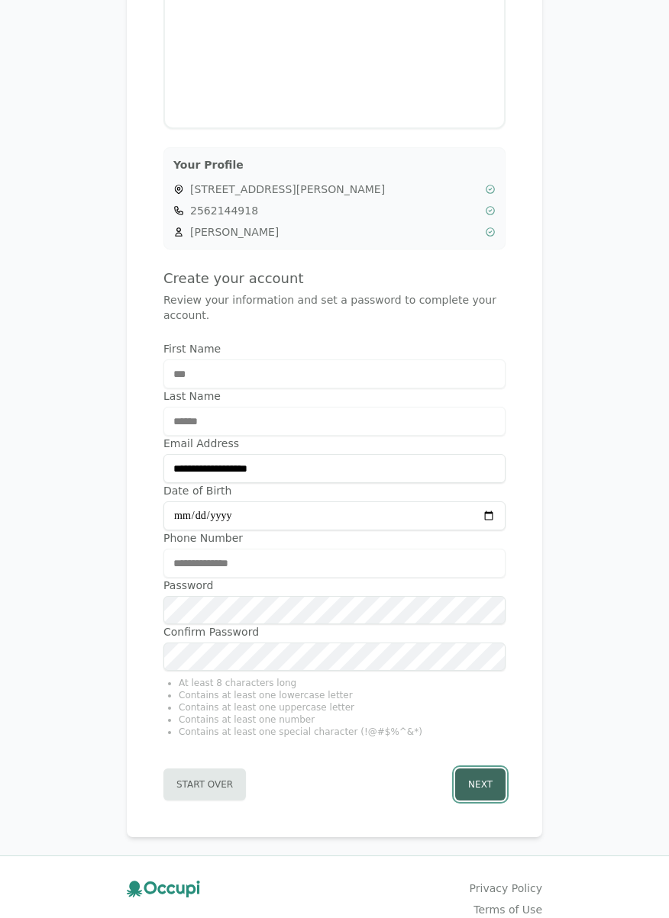
click at [479, 786] on button "Next" at bounding box center [480, 785] width 50 height 32
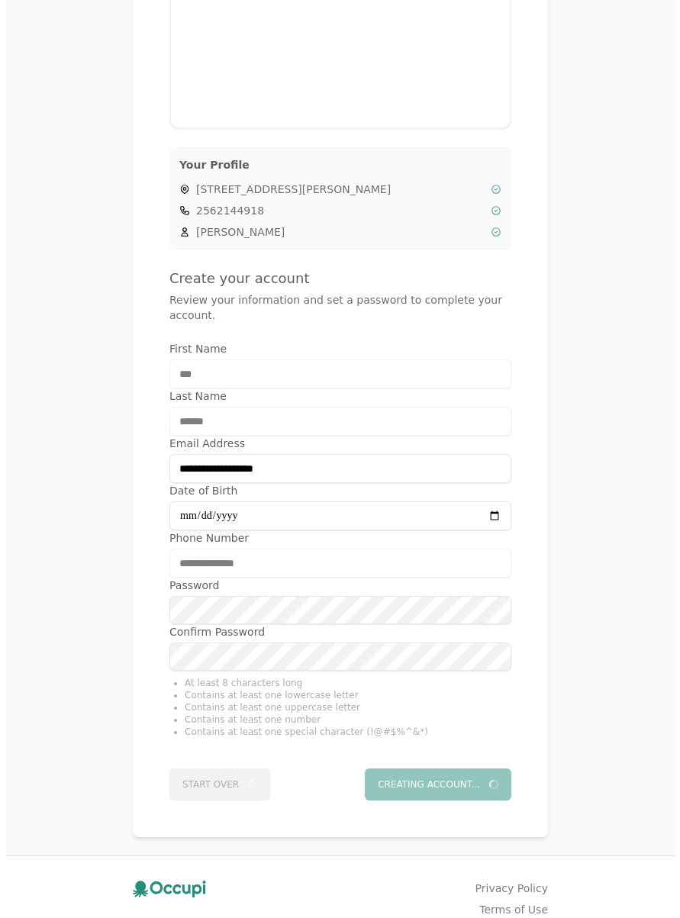
scroll to position [0, 0]
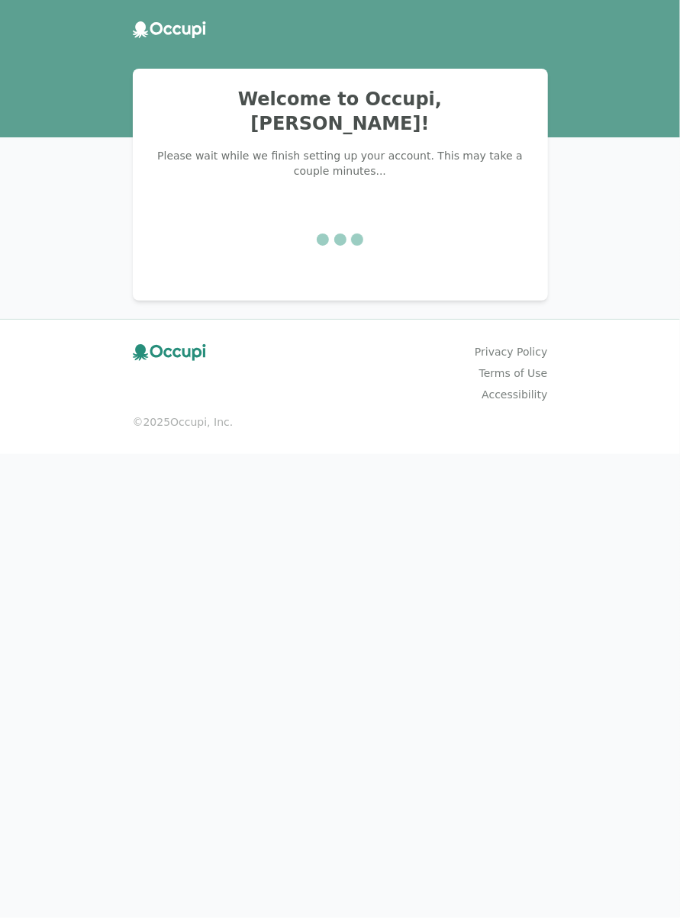
click at [366, 489] on div "Welcome to Occupi, Amy Cooley! Please wait while we finish setting up your acco…" at bounding box center [340, 459] width 680 height 918
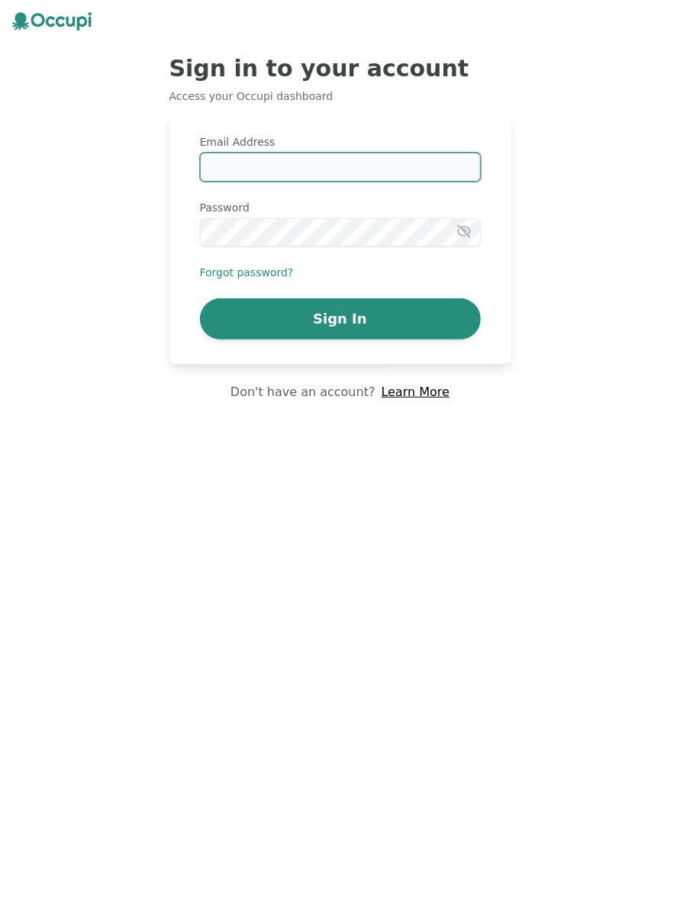
click at [266, 169] on input "Email Address" at bounding box center [340, 167] width 281 height 29
type input "**********"
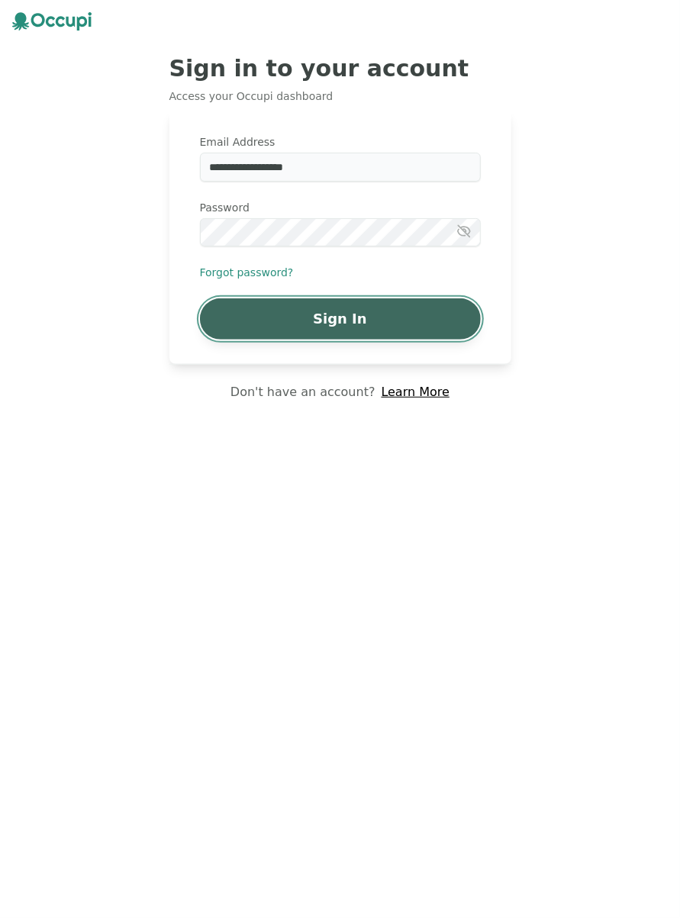
click at [356, 317] on button "Sign In" at bounding box center [340, 318] width 281 height 41
